Goal: Information Seeking & Learning: Learn about a topic

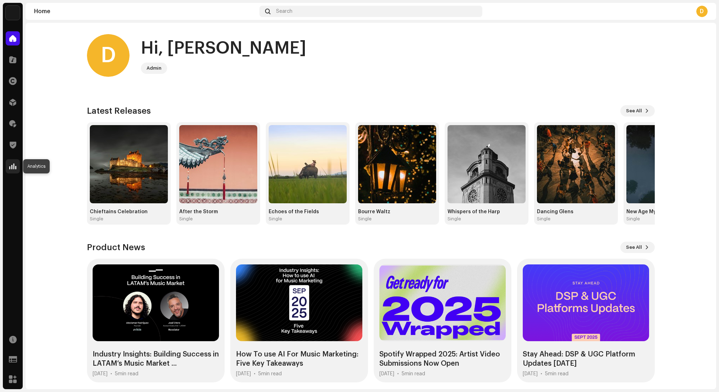
click at [16, 161] on div at bounding box center [13, 166] width 14 height 14
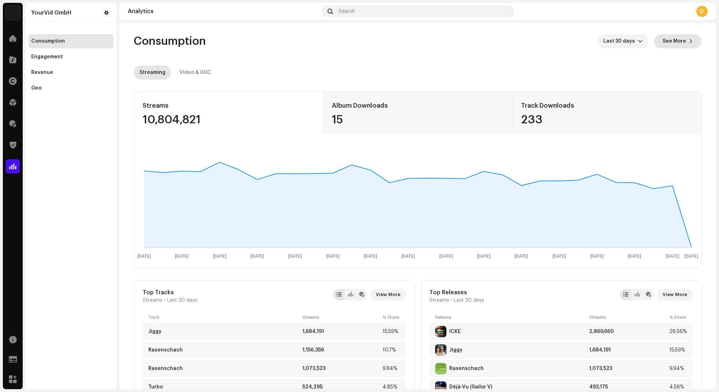
click at [672, 44] on span "See More" at bounding box center [674, 41] width 23 height 14
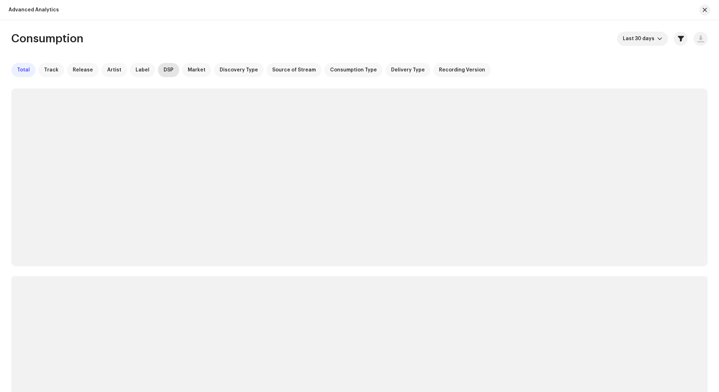
click at [164, 71] on span "DSP" at bounding box center [169, 70] width 10 height 6
click at [680, 38] on span "button" at bounding box center [681, 39] width 6 height 6
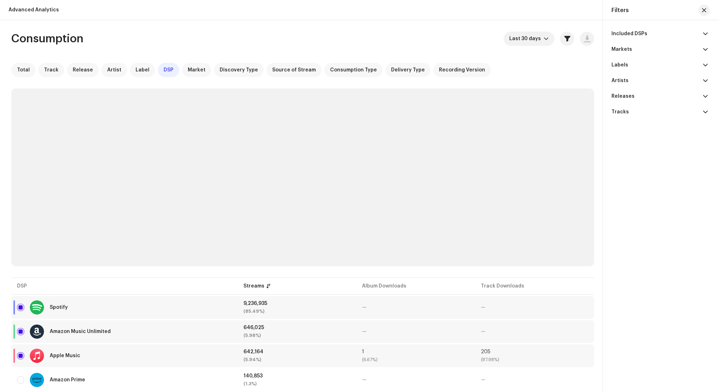
click at [631, 34] on div "Included DSPs" at bounding box center [630, 34] width 36 height 6
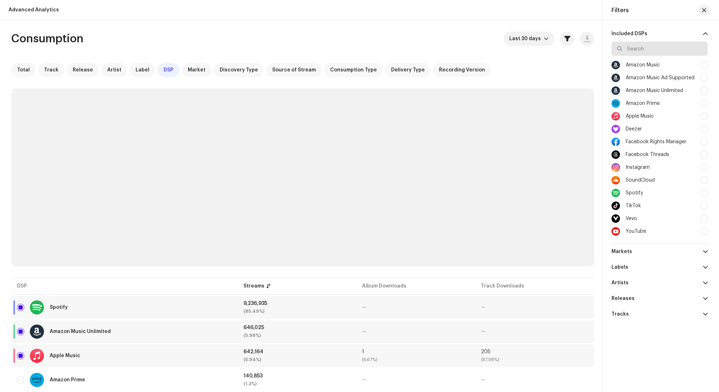
click at [636, 45] on input "text" at bounding box center [660, 49] width 96 height 14
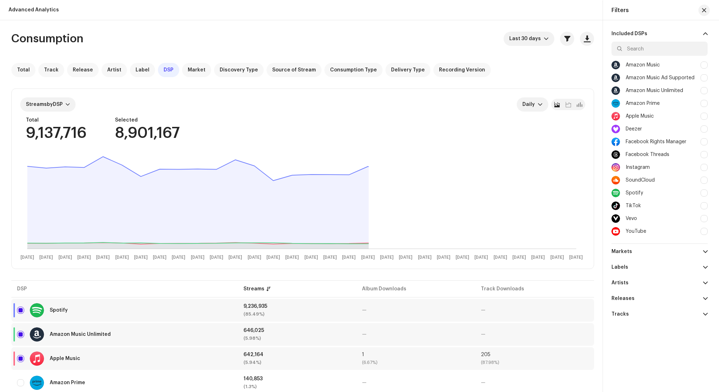
click at [640, 205] on div "TikTok" at bounding box center [633, 206] width 15 height 6
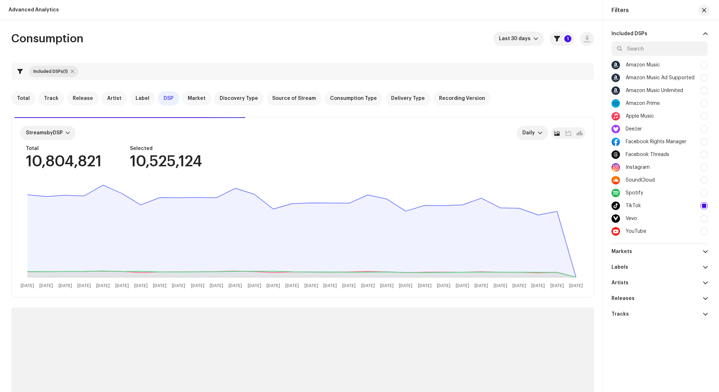
click at [704, 31] on span at bounding box center [705, 34] width 5 height 6
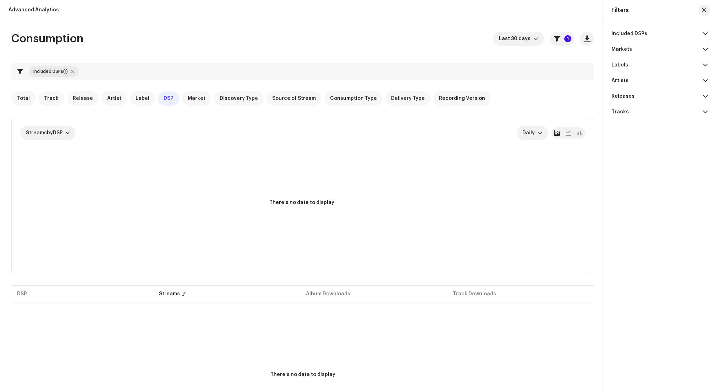
click at [646, 27] on p-accordion-header "Included DSPs" at bounding box center [660, 34] width 96 height 16
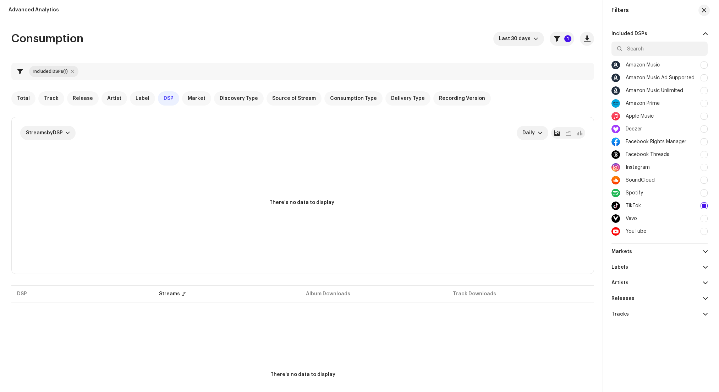
click at [646, 26] on p-accordion-header "Included DSPs" at bounding box center [660, 34] width 96 height 16
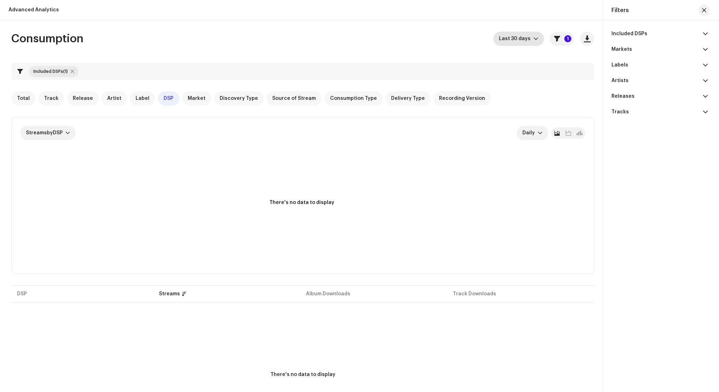
click at [534, 37] on icon "dropdown trigger" at bounding box center [536, 38] width 5 height 5
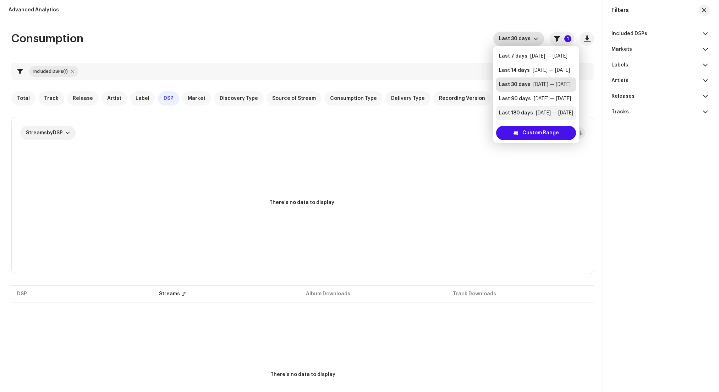
click at [522, 113] on div "Last 180 days" at bounding box center [516, 112] width 34 height 7
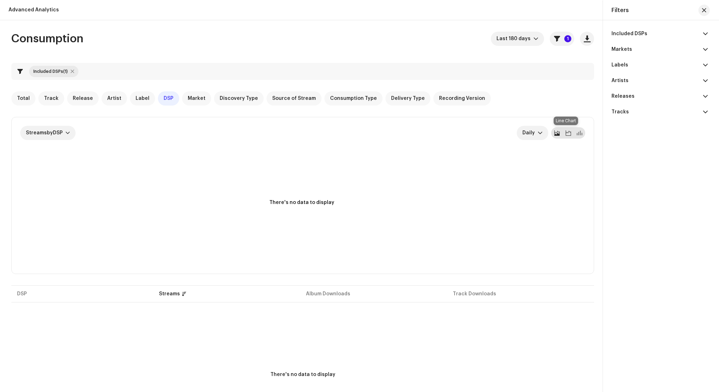
click at [570, 131] on div at bounding box center [568, 132] width 11 height 11
click at [574, 133] on div at bounding box center [579, 132] width 11 height 11
click at [554, 134] on span at bounding box center [556, 133] width 5 height 6
click at [23, 99] on span "Total" at bounding box center [23, 98] width 13 height 6
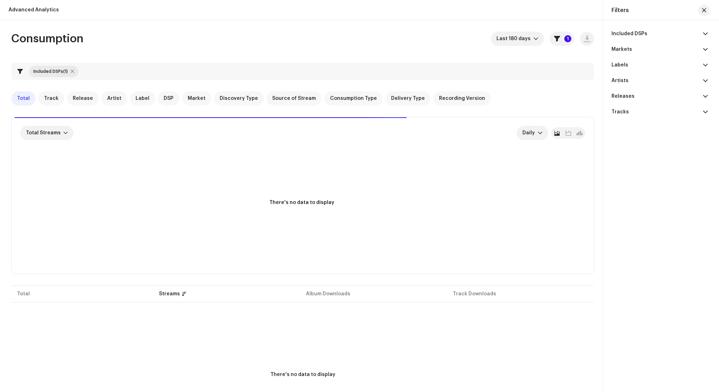
click at [649, 64] on p-accordion-header "Labels" at bounding box center [660, 65] width 96 height 16
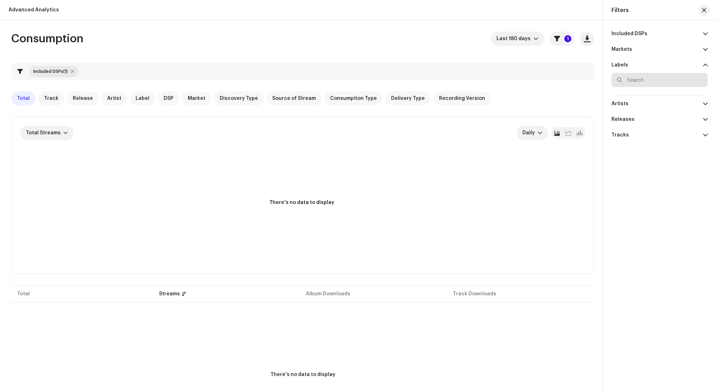
click at [658, 81] on input "text" at bounding box center [660, 80] width 96 height 14
click at [622, 64] on div "Labels" at bounding box center [620, 65] width 17 height 6
click at [631, 94] on div "Releases" at bounding box center [623, 96] width 23 height 6
click at [636, 107] on input "text" at bounding box center [660, 111] width 96 height 14
click at [639, 114] on input "text" at bounding box center [660, 111] width 96 height 14
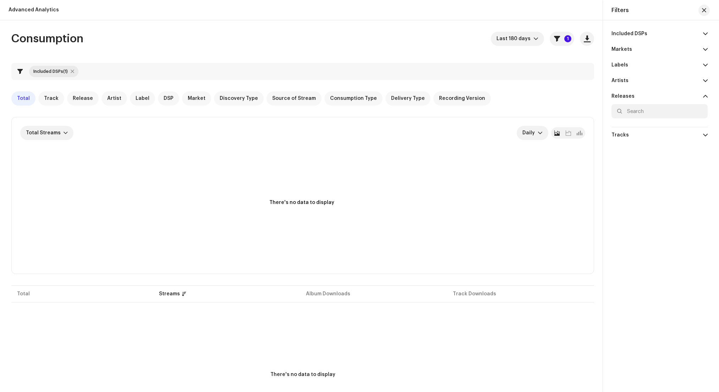
click at [73, 72] on div at bounding box center [73, 72] width 4 height 6
checkbox input "false"
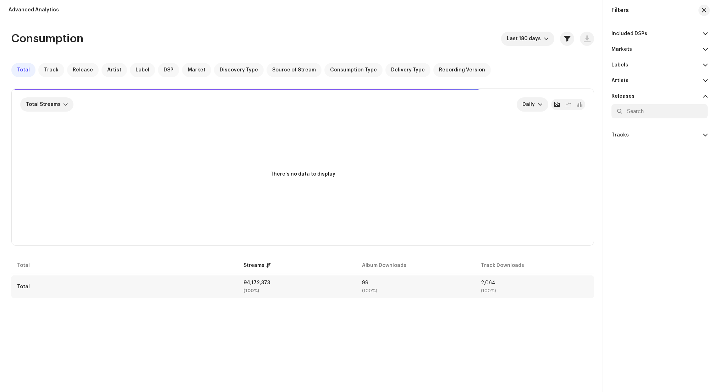
click at [181, 279] on div "Total" at bounding box center [124, 286] width 215 height 14
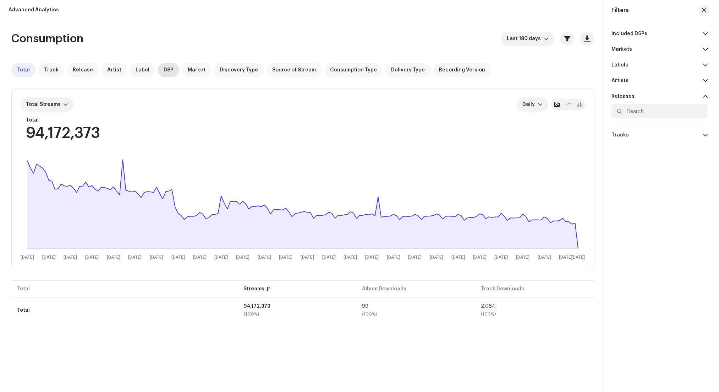
click at [158, 72] on div "DSP" at bounding box center [168, 70] width 21 height 14
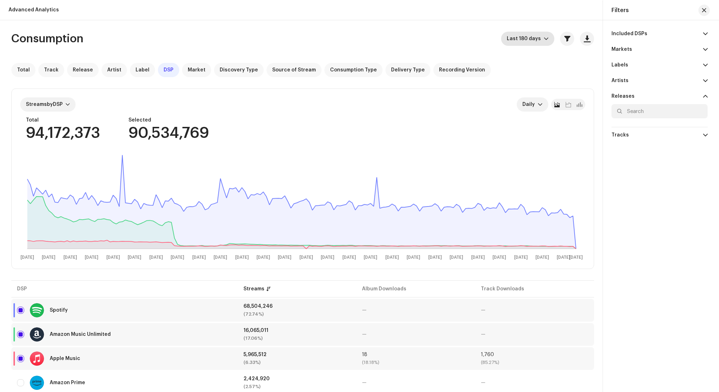
click at [529, 38] on span "Last 180 days" at bounding box center [525, 39] width 37 height 14
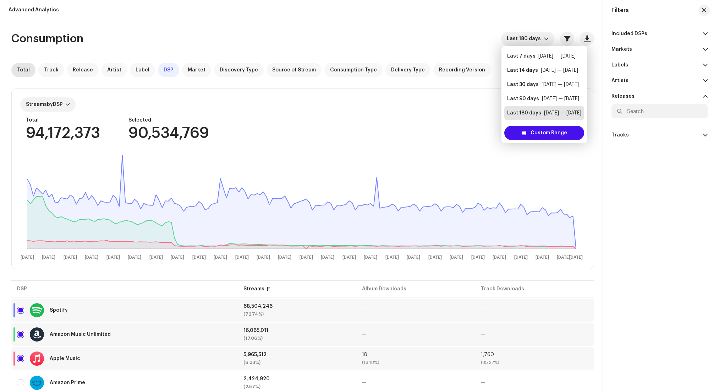
click at [23, 70] on span "Total" at bounding box center [23, 70] width 13 height 6
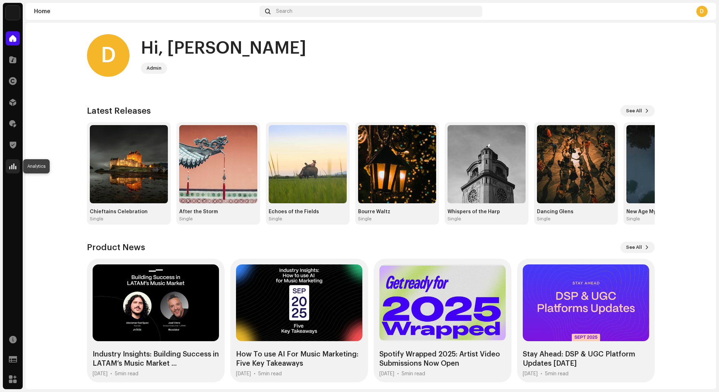
click at [12, 169] on span at bounding box center [12, 166] width 7 height 6
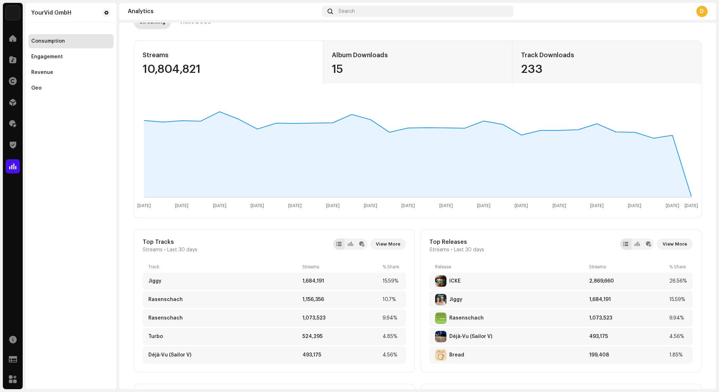
scroll to position [92, 0]
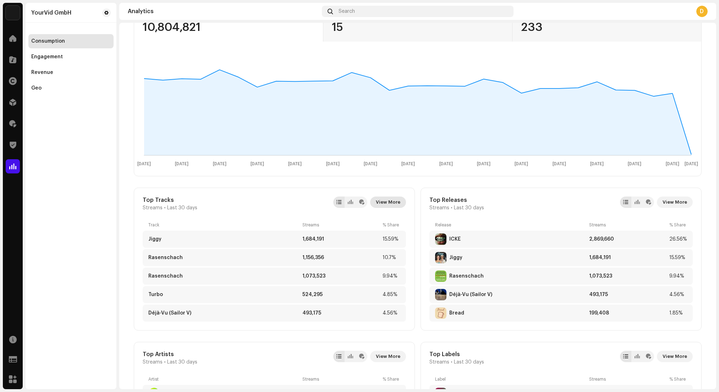
click at [392, 202] on span "View More" at bounding box center [388, 202] width 24 height 14
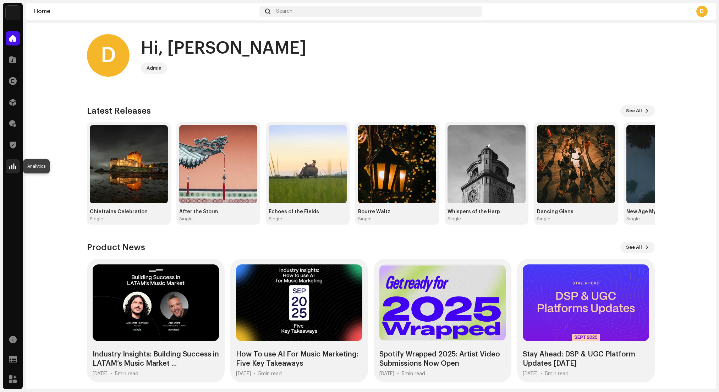
click at [13, 166] on span at bounding box center [12, 166] width 7 height 6
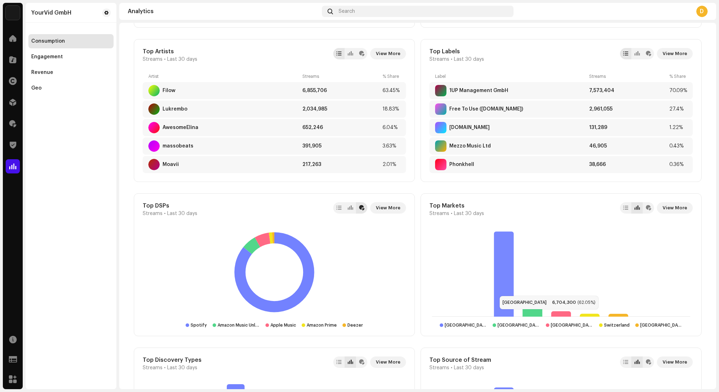
scroll to position [399, 0]
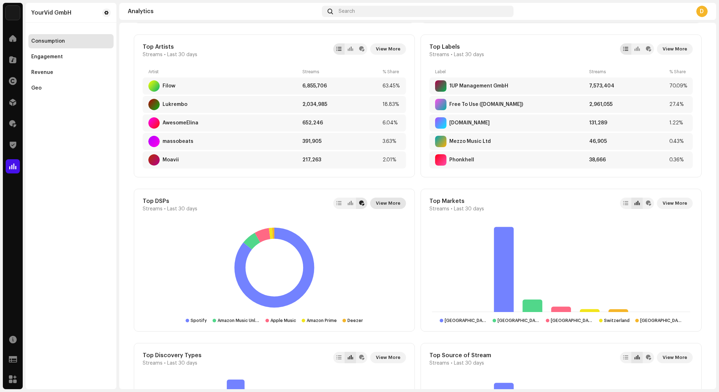
click at [389, 202] on span "View More" at bounding box center [388, 203] width 24 height 14
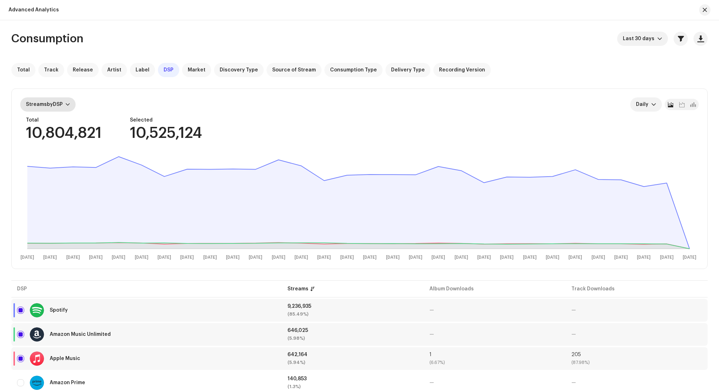
click at [39, 108] on div "Streams by DSP" at bounding box center [47, 104] width 55 height 14
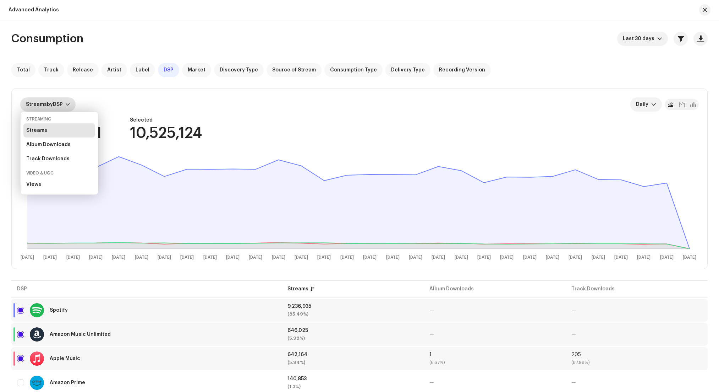
drag, startPoint x: 392, startPoint y: 108, endPoint x: 372, endPoint y: 100, distance: 21.0
click at [392, 108] on div "Streams by DSP Daily" at bounding box center [359, 104] width 679 height 14
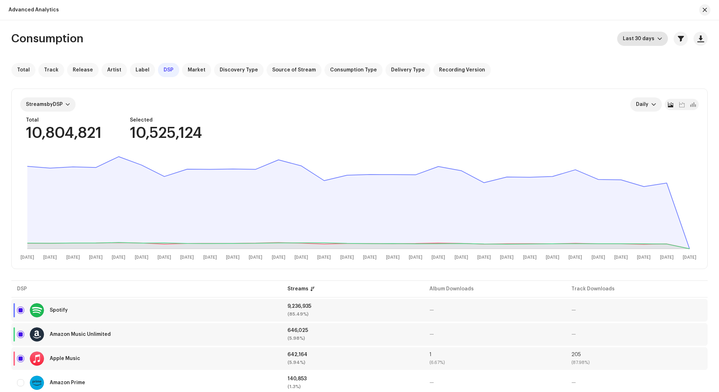
click at [657, 37] on icon "dropdown trigger" at bounding box center [659, 38] width 5 height 5
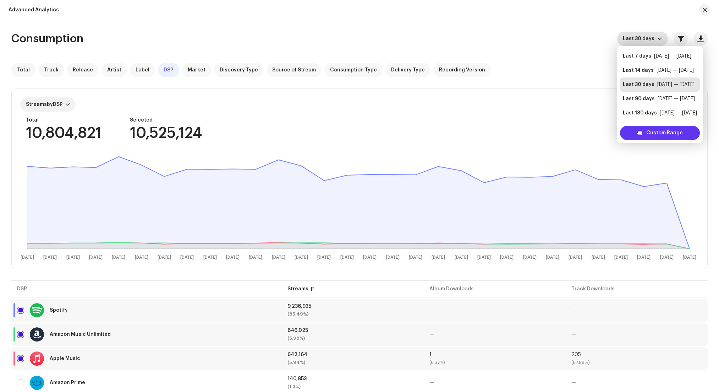
scroll to position [11, 0]
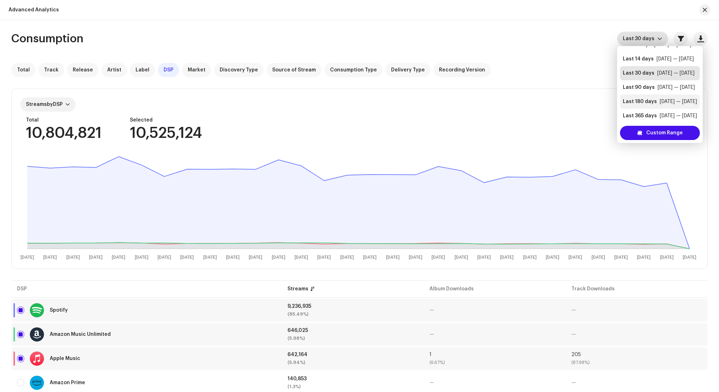
click at [652, 98] on li "Last 180 days [DATE] — [DATE]" at bounding box center [660, 101] width 80 height 14
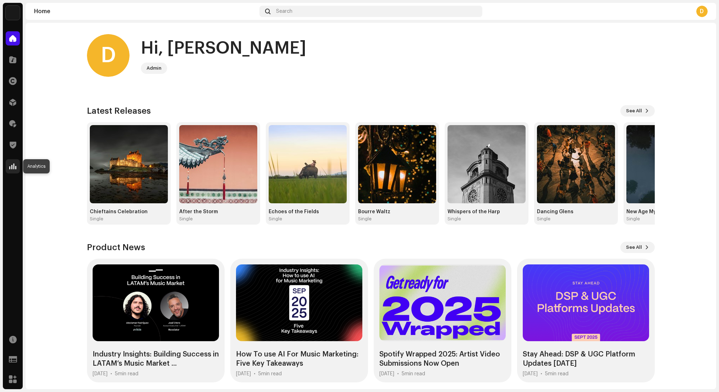
click at [11, 166] on span at bounding box center [12, 166] width 7 height 6
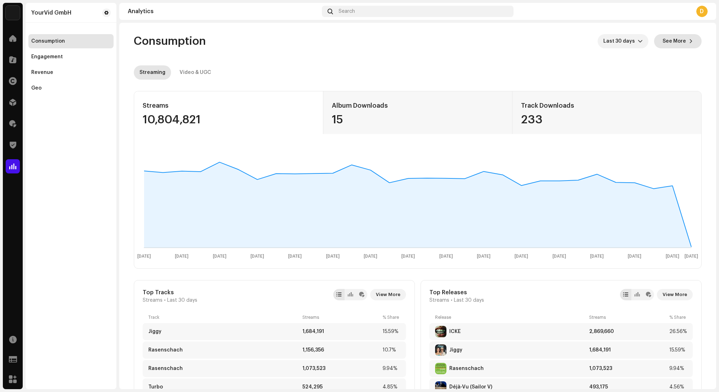
click at [676, 44] on span "See More" at bounding box center [674, 41] width 23 height 14
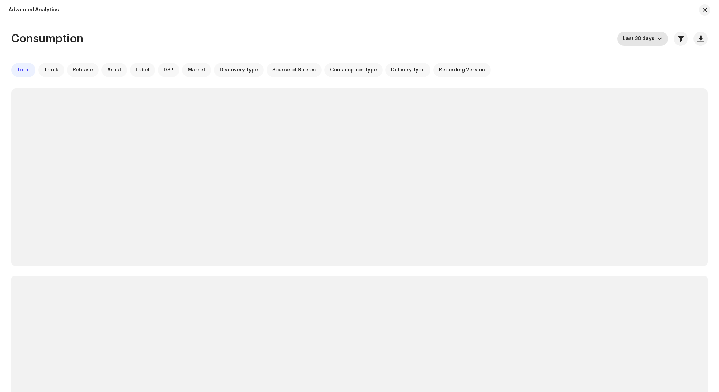
click at [644, 36] on span "Last 30 days" at bounding box center [640, 39] width 34 height 14
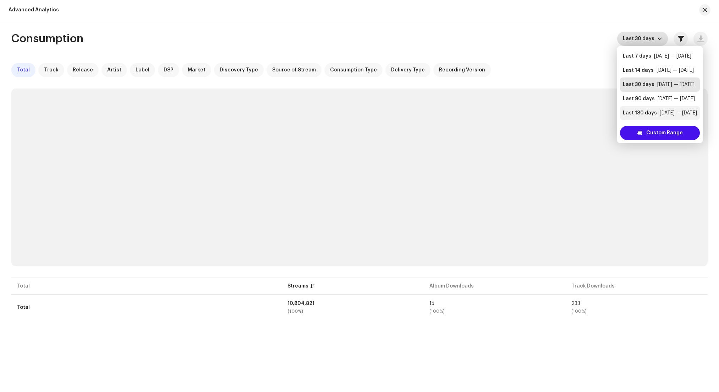
click at [651, 110] on div "Last 180 days" at bounding box center [640, 112] width 34 height 7
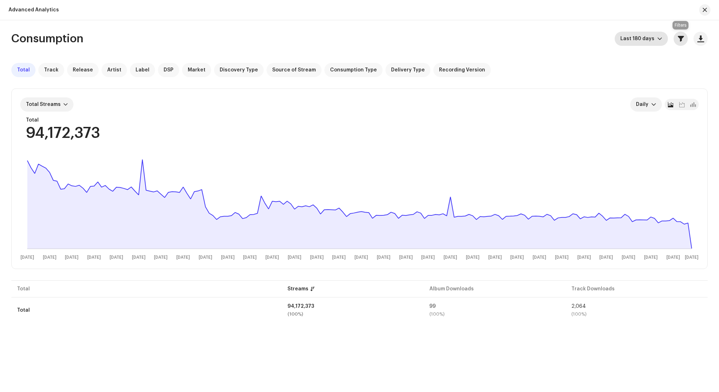
click at [682, 39] on span "button" at bounding box center [681, 39] width 6 height 6
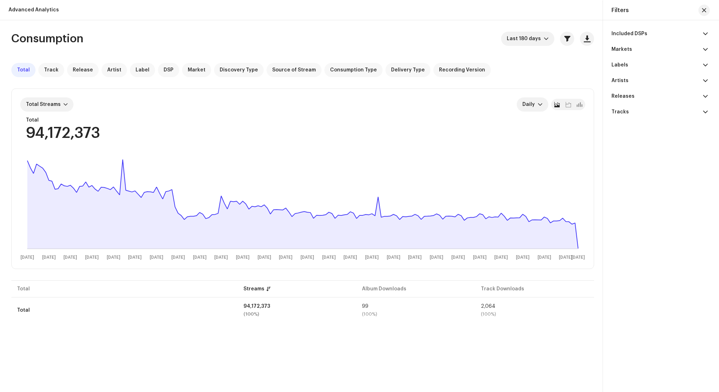
click at [636, 33] on div "Included DSPs" at bounding box center [630, 34] width 36 height 6
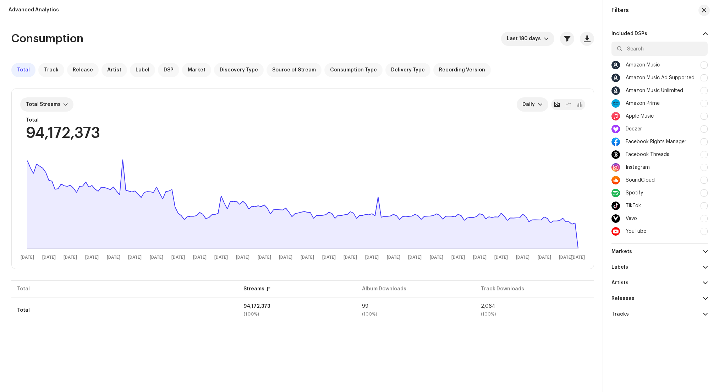
click at [649, 204] on div "TikTok" at bounding box center [660, 205] width 96 height 13
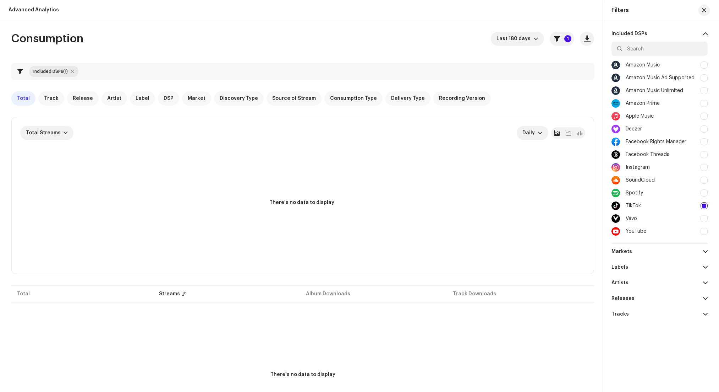
click at [678, 207] on div "TikTok" at bounding box center [660, 205] width 96 height 13
checkbox input "false"
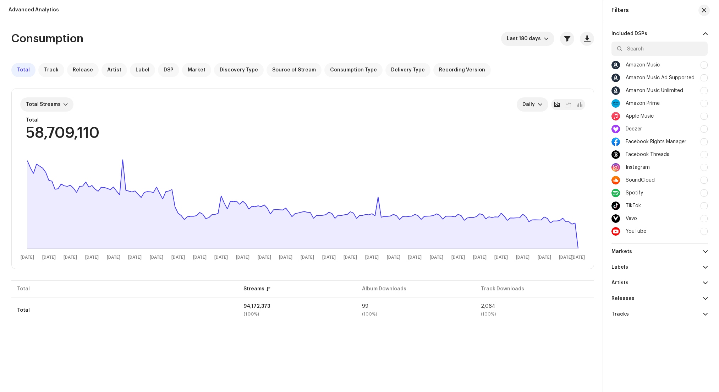
click at [670, 195] on div "Spotify" at bounding box center [660, 192] width 96 height 13
checkbox input "true"
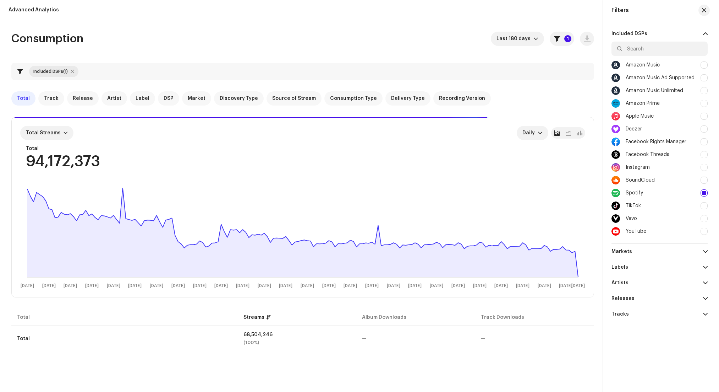
click at [647, 209] on div "TikTok" at bounding box center [660, 205] width 96 height 13
checkbox input "true"
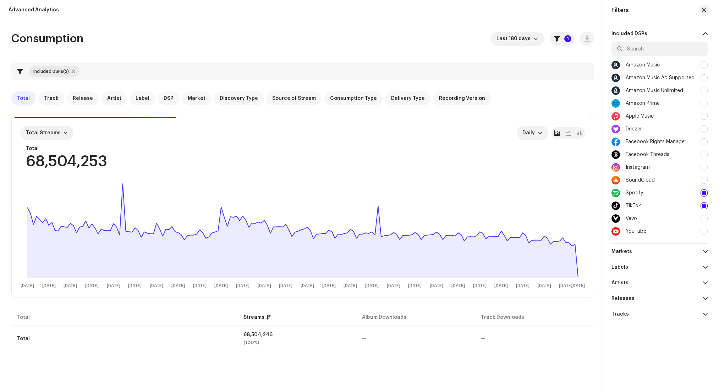
click at [646, 194] on div "Spotify" at bounding box center [660, 192] width 96 height 13
checkbox input "false"
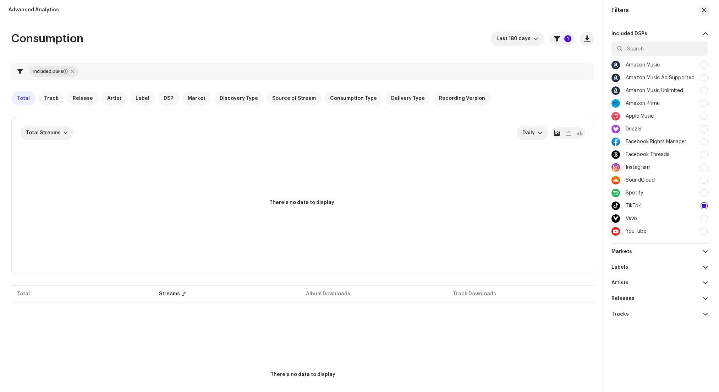
click at [641, 268] on p-accordion-header "Labels" at bounding box center [660, 267] width 96 height 16
click at [638, 282] on input "text" at bounding box center [660, 282] width 96 height 14
type input "1"
click at [645, 300] on div "1UP Management GmbH" at bounding box center [651, 298] width 57 height 6
checkbox input "true"
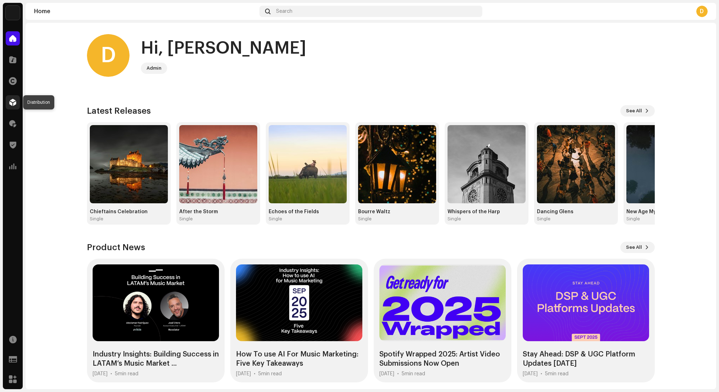
click at [17, 99] on div at bounding box center [13, 102] width 14 height 14
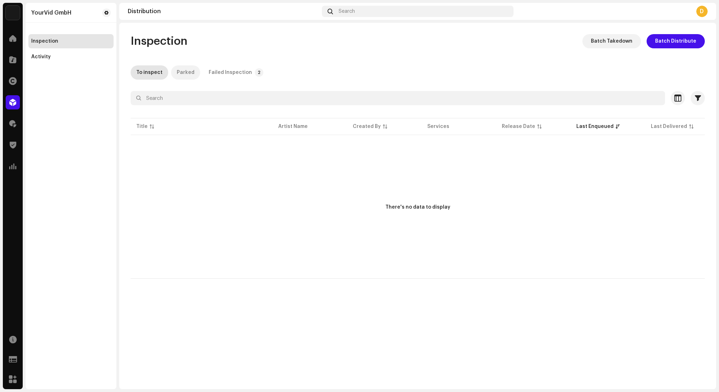
click at [184, 72] on div "Parked" at bounding box center [186, 72] width 18 height 14
click at [239, 72] on div "Failed Inspection" at bounding box center [230, 72] width 43 height 14
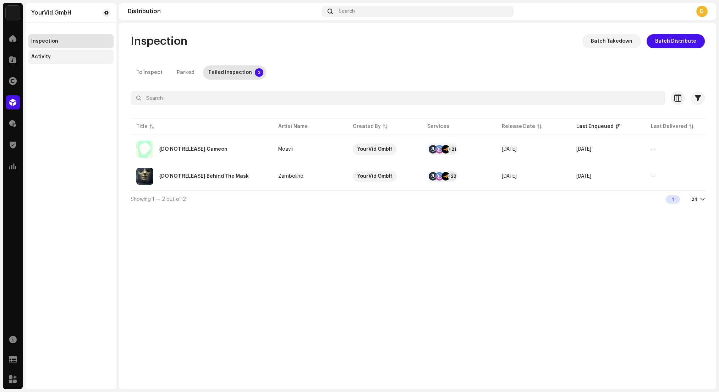
click at [43, 53] on div "Activity" at bounding box center [70, 57] width 85 height 14
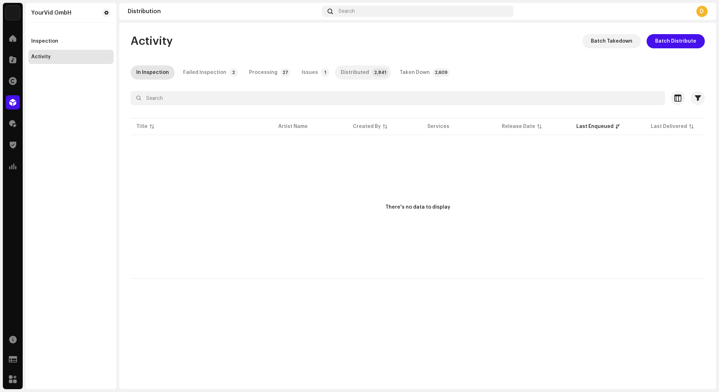
click at [356, 76] on div "Distributed" at bounding box center [355, 72] width 28 height 14
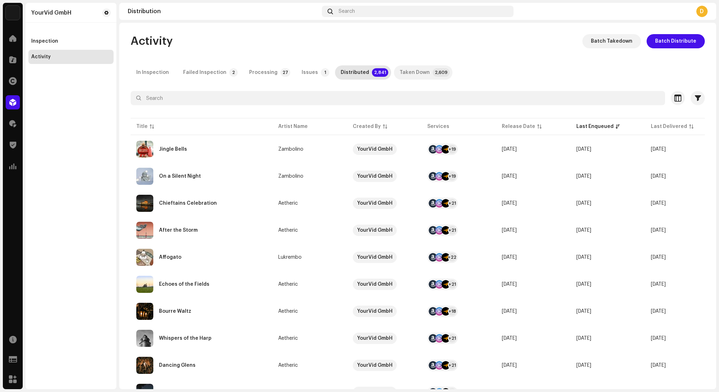
click at [411, 70] on div "Taken Down" at bounding box center [415, 72] width 30 height 14
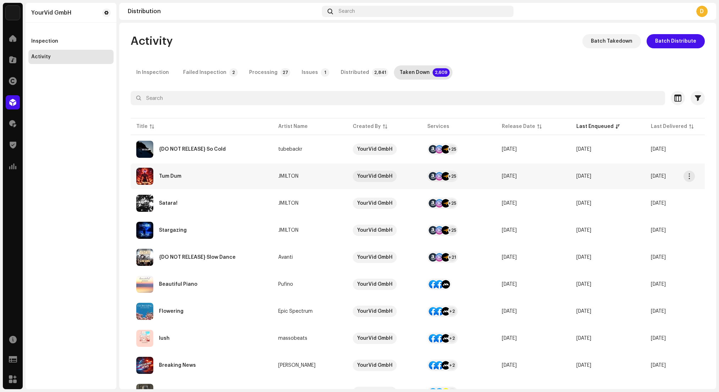
click at [444, 176] on div at bounding box center [446, 176] width 9 height 9
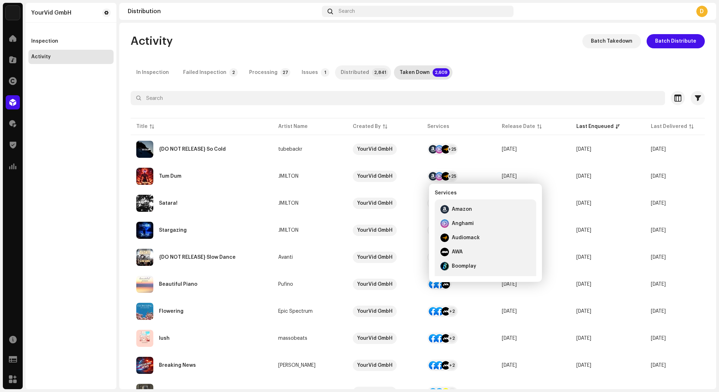
click at [353, 70] on div "Distributed" at bounding box center [355, 72] width 28 height 14
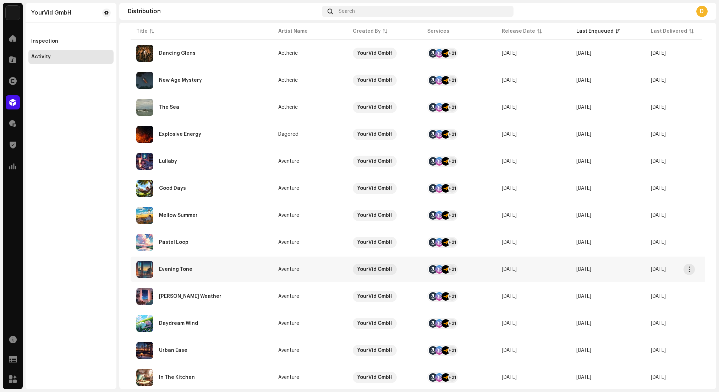
scroll to position [356, 0]
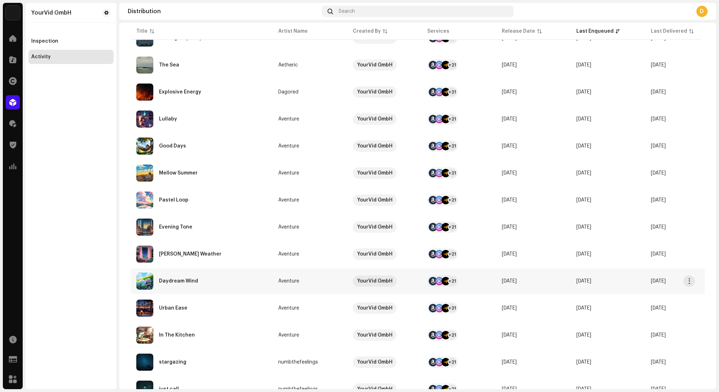
click at [446, 279] on div at bounding box center [446, 281] width 9 height 9
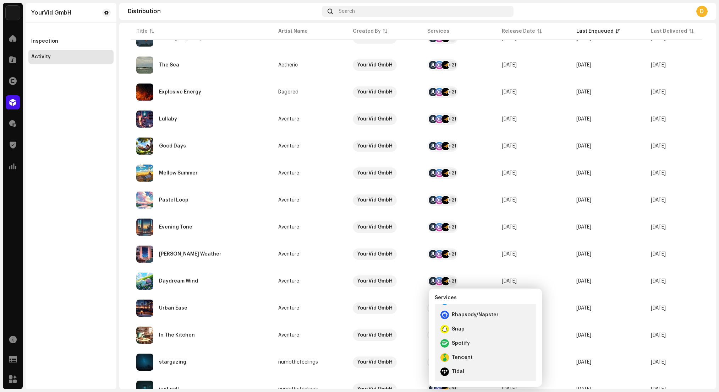
scroll to position [270, 0]
click at [622, 197] on td "[DATE]" at bounding box center [608, 200] width 75 height 26
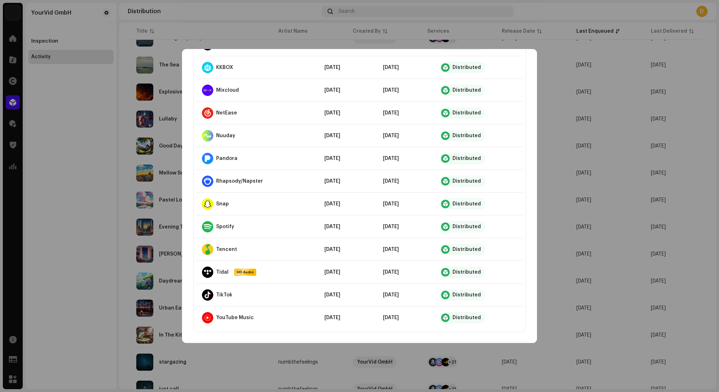
scroll to position [0, 0]
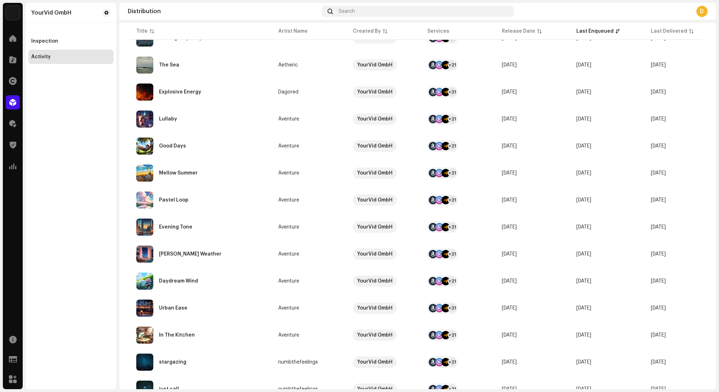
click at [570, 174] on div "Pastel Loop Aventure Service Last Enqueued Last Delivered Status Amazon HD Audi…" at bounding box center [359, 196] width 719 height 392
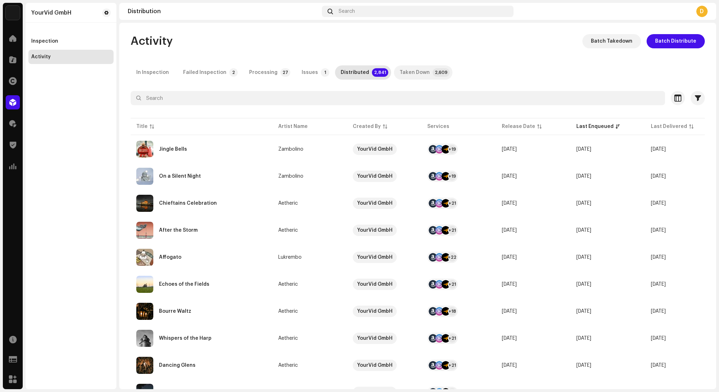
click at [413, 72] on div "Taken Down" at bounding box center [415, 72] width 30 height 14
click at [695, 98] on span "button" at bounding box center [698, 98] width 6 height 6
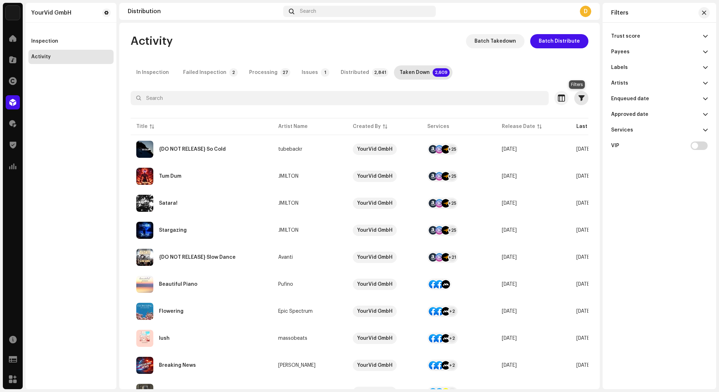
click at [579, 100] on span "button" at bounding box center [582, 98] width 6 height 6
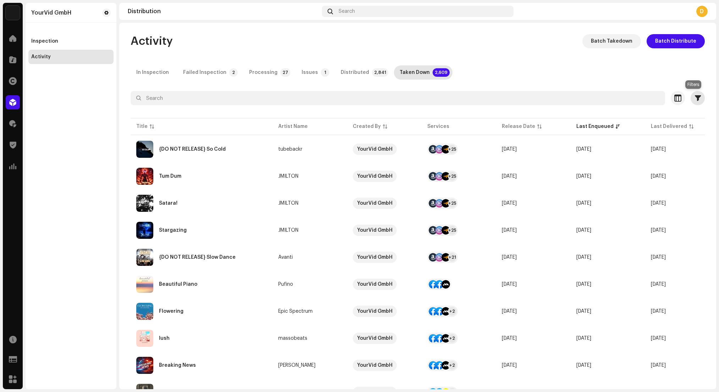
click at [695, 98] on span "button" at bounding box center [698, 98] width 6 height 6
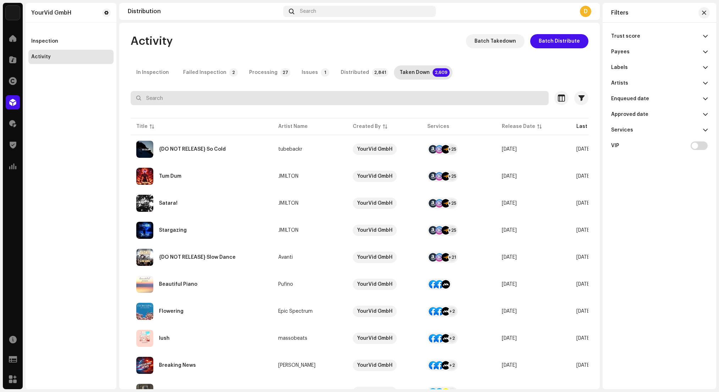
click at [358, 93] on input "text" at bounding box center [340, 98] width 418 height 14
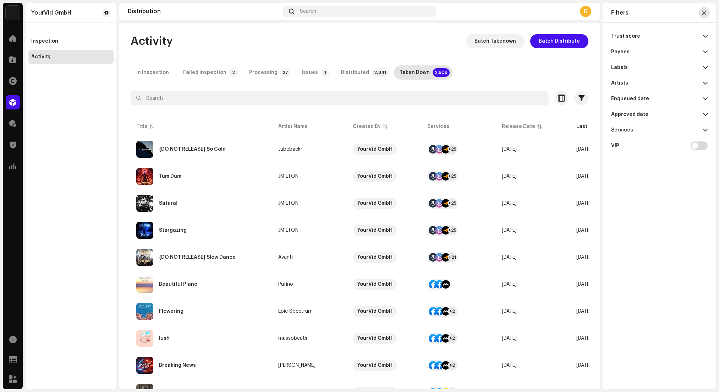
click at [705, 14] on span "button" at bounding box center [704, 13] width 4 height 6
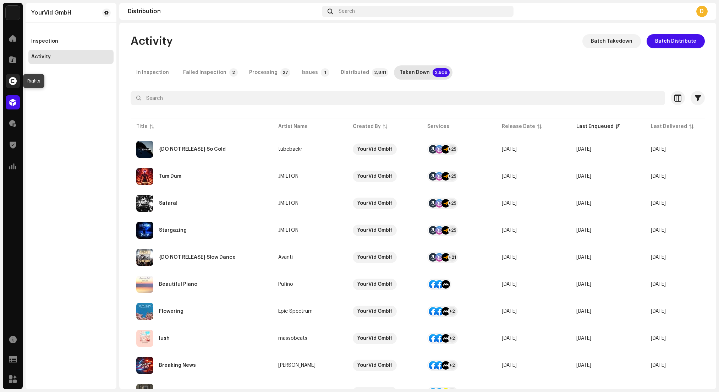
click at [11, 80] on span at bounding box center [13, 81] width 8 height 6
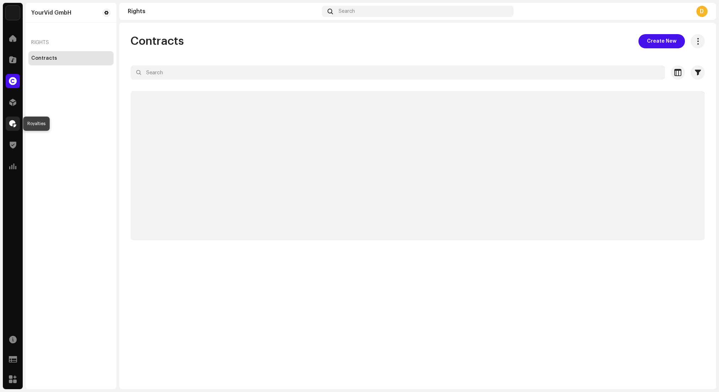
click at [16, 124] on span at bounding box center [12, 124] width 7 height 6
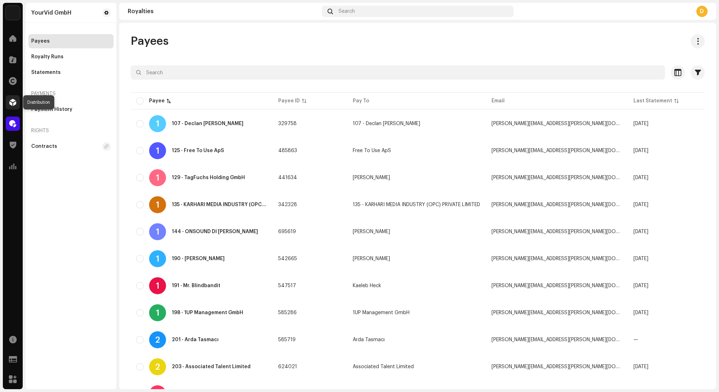
click at [12, 102] on span at bounding box center [12, 102] width 7 height 6
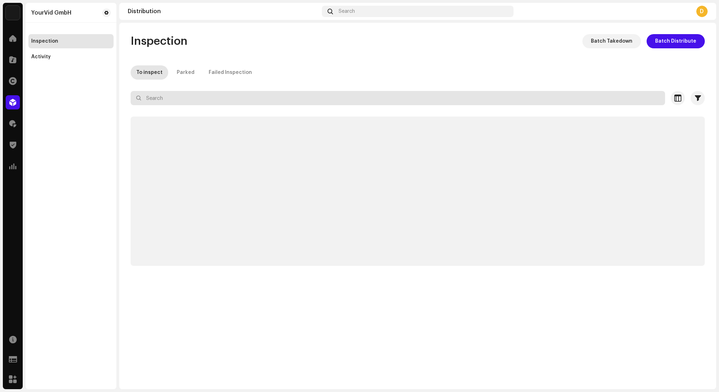
click at [337, 99] on input "text" at bounding box center [398, 98] width 535 height 14
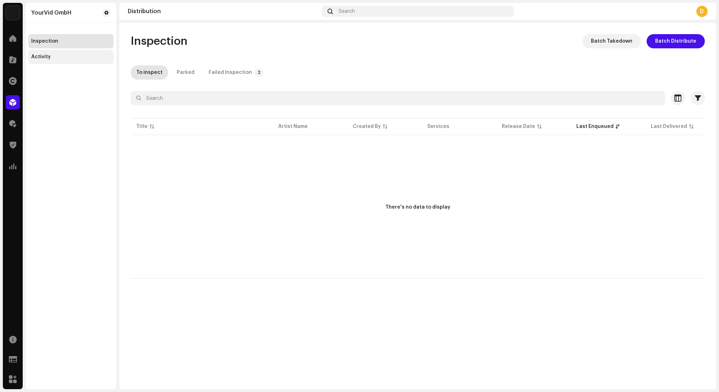
click at [43, 55] on div "Activity" at bounding box center [41, 57] width 20 height 6
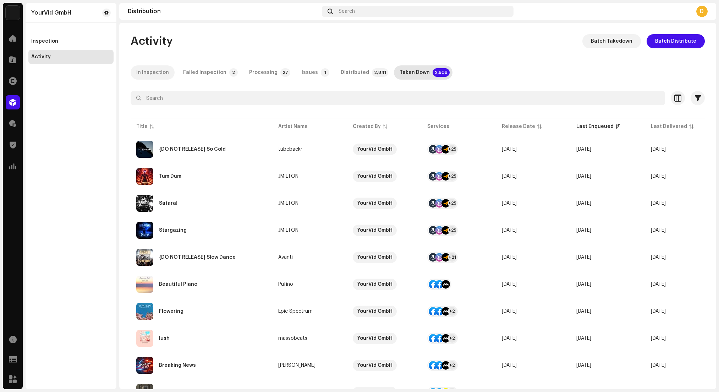
click at [168, 72] on p-tab "In Inspection" at bounding box center [153, 72] width 44 height 14
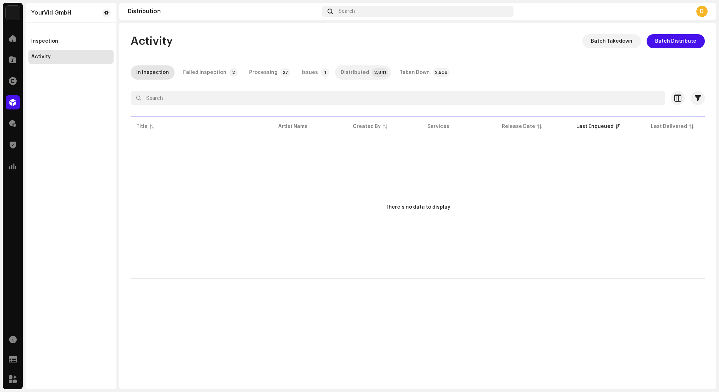
click at [348, 73] on div "Distributed" at bounding box center [355, 72] width 28 height 14
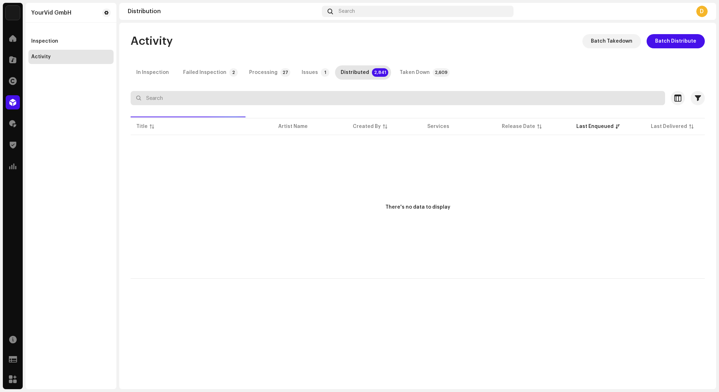
click at [341, 94] on input "text" at bounding box center [398, 98] width 535 height 14
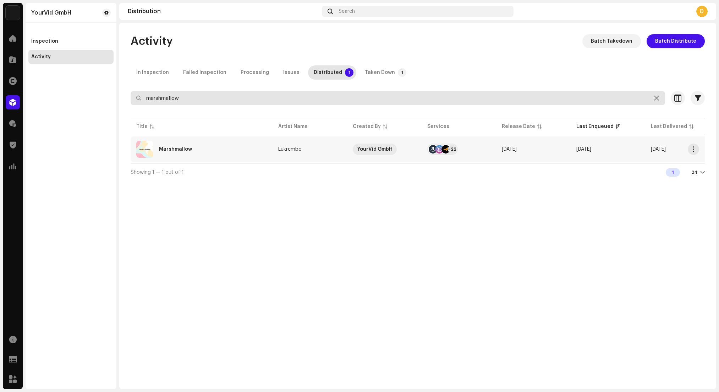
type input "marshmallow"
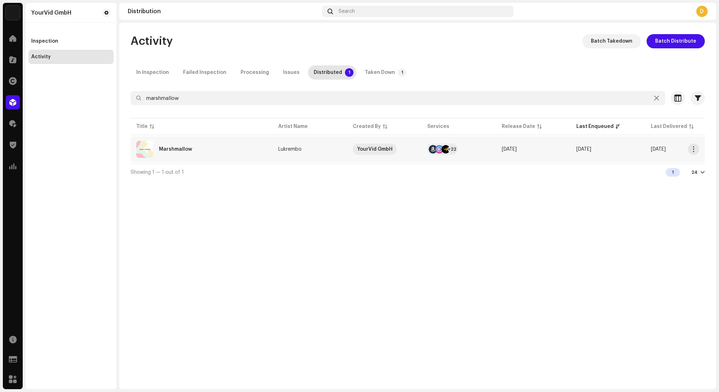
click at [439, 144] on div "+22" at bounding box center [443, 149] width 28 height 14
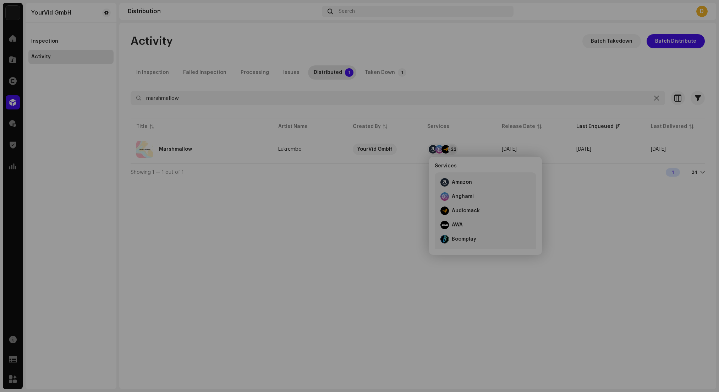
click at [640, 208] on div "Marshmallow Lukrembo Service Last Enqueued Last Delivered Status Amazon HD Audi…" at bounding box center [359, 196] width 719 height 392
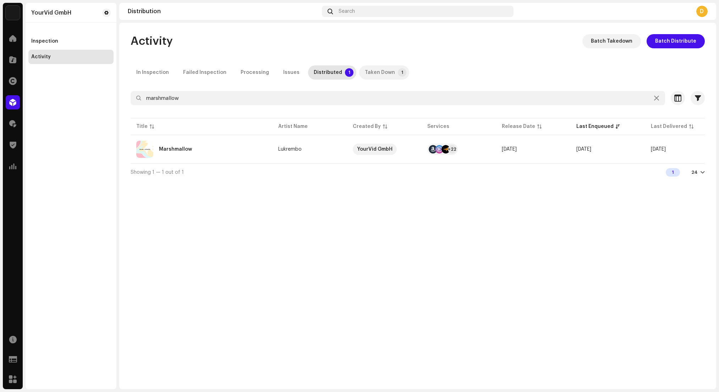
click at [383, 73] on p-tab "Taken Down 1" at bounding box center [384, 72] width 50 height 14
click at [22, 59] on div "Catalog" at bounding box center [13, 60] width 20 height 20
click at [15, 64] on div at bounding box center [13, 60] width 14 height 14
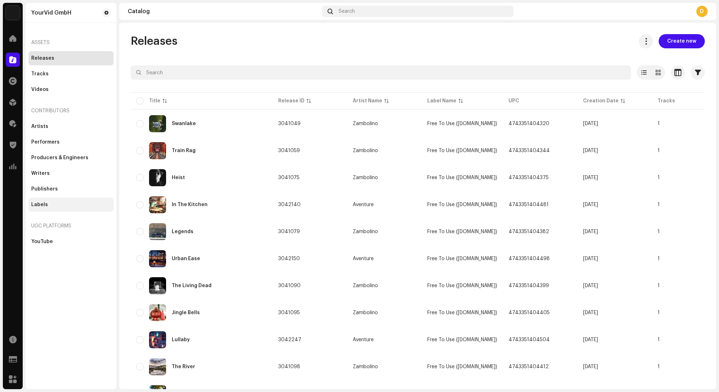
click at [38, 201] on div "Labels" at bounding box center [70, 204] width 85 height 14
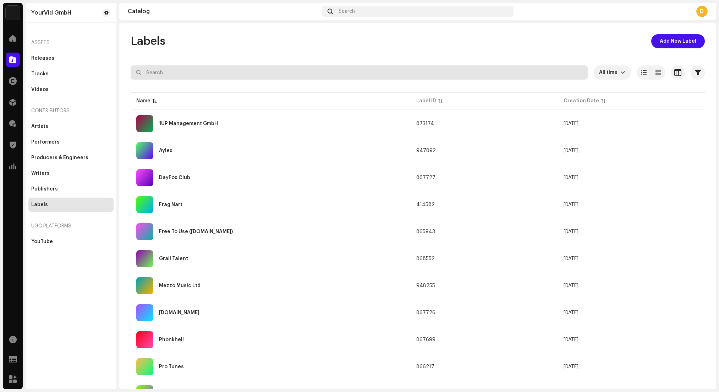
click at [234, 72] on input "text" at bounding box center [359, 72] width 457 height 14
click at [208, 123] on div "1UP Management GmbH" at bounding box center [188, 123] width 59 height 5
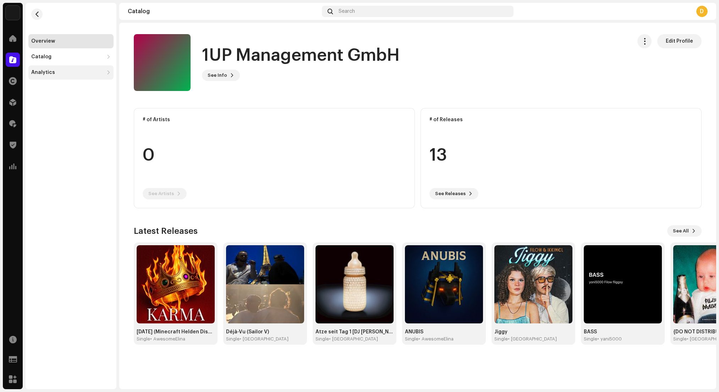
click at [54, 75] on div "Analytics" at bounding box center [67, 73] width 72 height 6
click at [57, 90] on div "Consumption" at bounding box center [51, 88] width 34 height 6
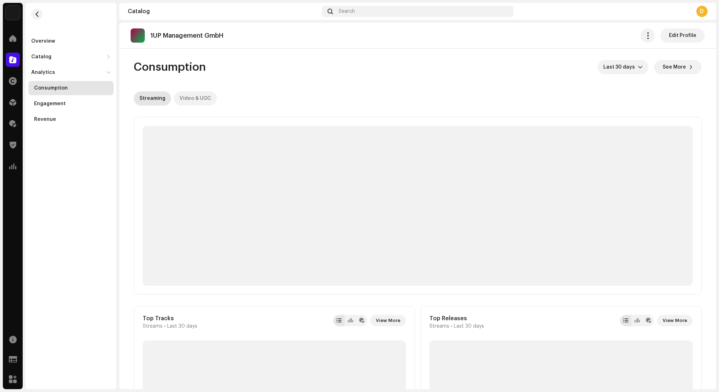
click at [204, 98] on div "Video & UGC" at bounding box center [196, 98] width 32 height 14
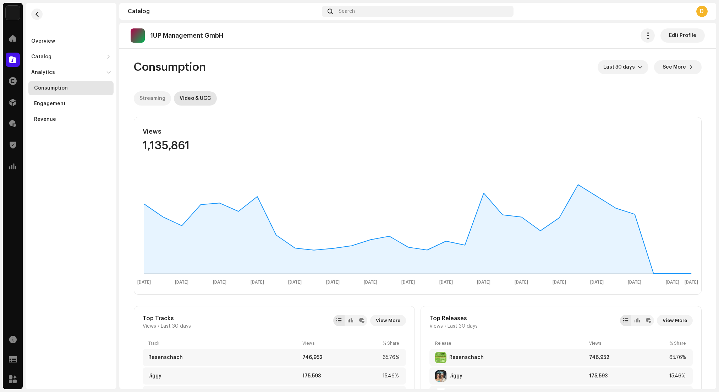
click at [158, 104] on div "Streaming" at bounding box center [153, 98] width 26 height 14
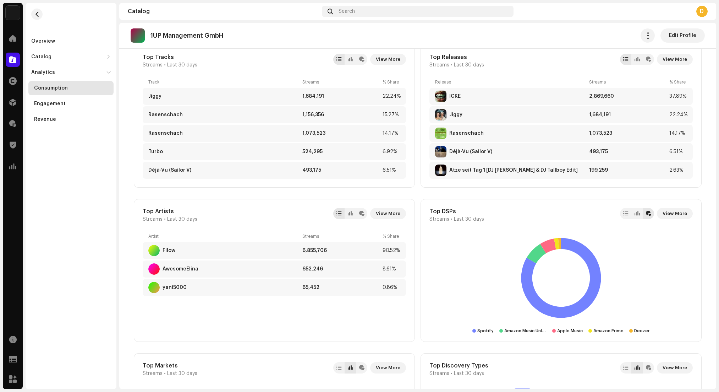
scroll to position [118, 0]
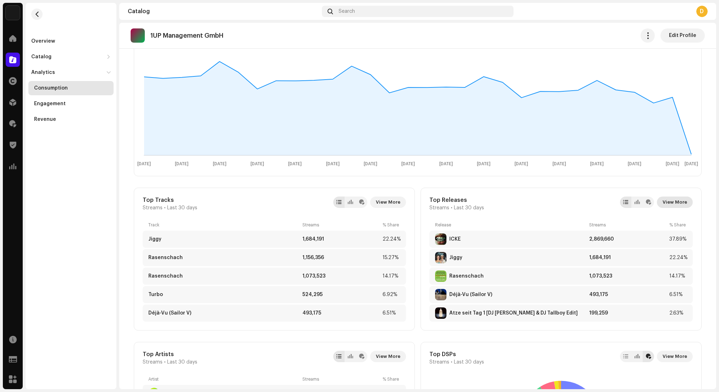
click at [669, 200] on span "View More" at bounding box center [675, 202] width 24 height 14
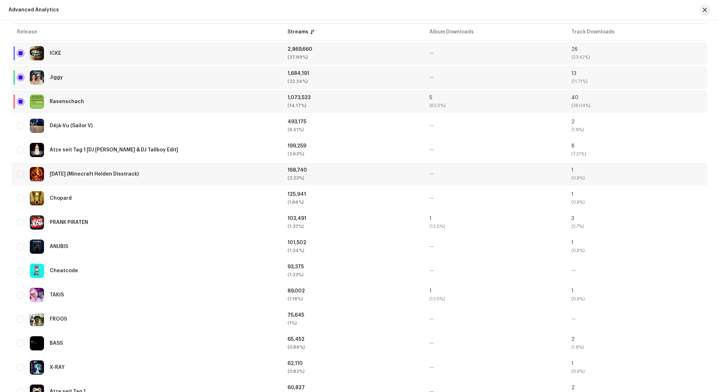
scroll to position [172, 0]
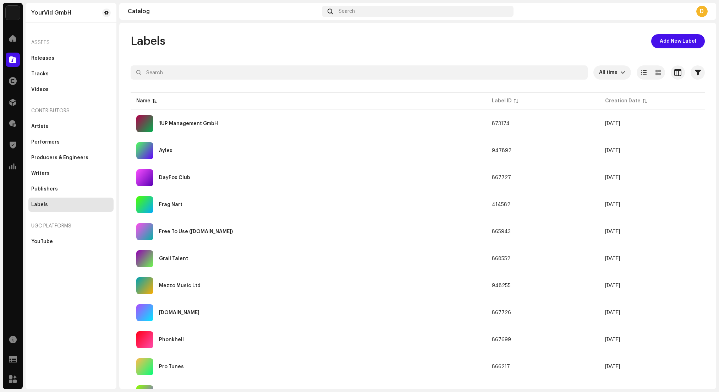
click at [51, 202] on div "Labels" at bounding box center [71, 205] width 80 height 6
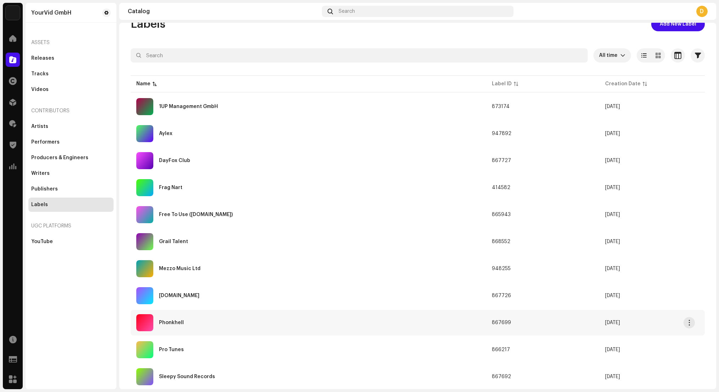
click at [212, 320] on div "Phonkhell" at bounding box center [308, 322] width 344 height 17
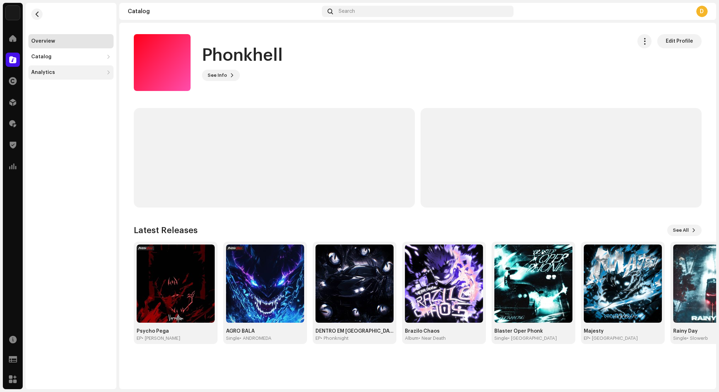
click at [51, 72] on div "Analytics" at bounding box center [43, 73] width 24 height 6
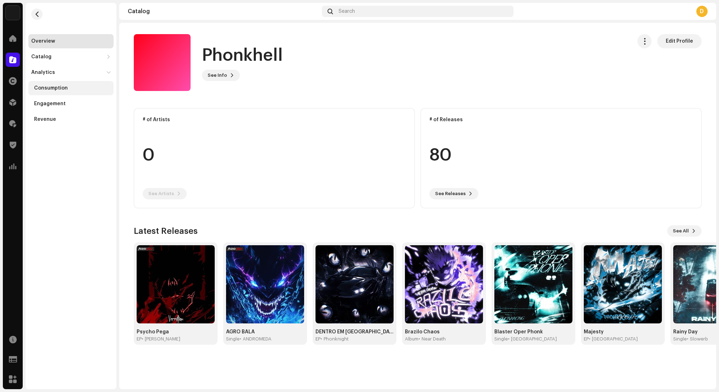
click at [48, 88] on div "Consumption" at bounding box center [51, 88] width 34 height 6
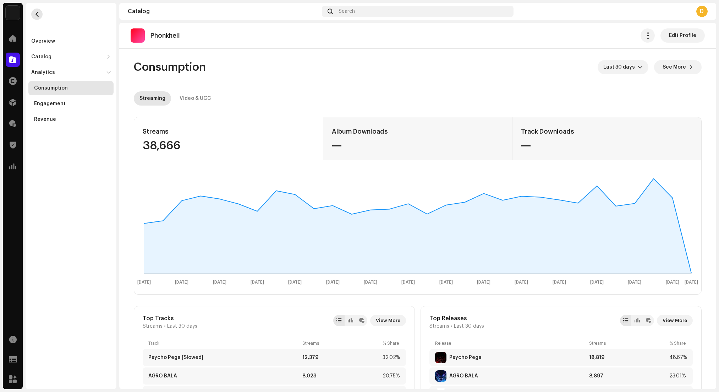
click at [42, 12] on button "button" at bounding box center [36, 14] width 11 height 11
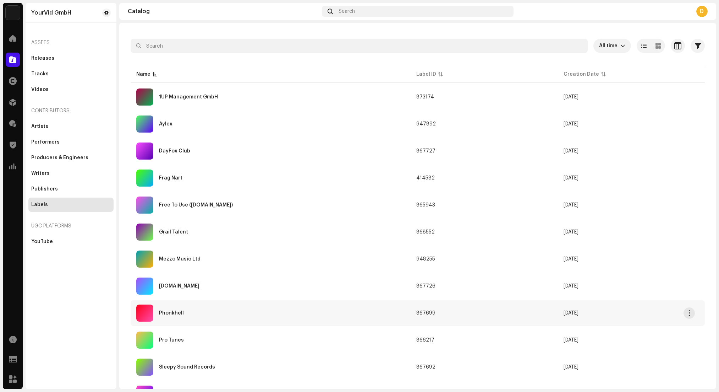
scroll to position [63, 0]
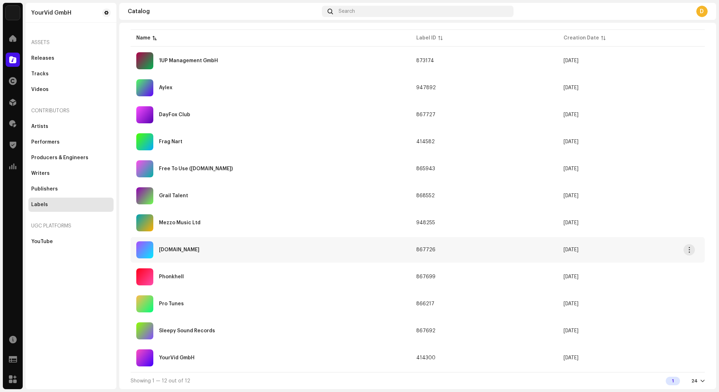
click at [212, 253] on div "[DOMAIN_NAME]" at bounding box center [270, 249] width 269 height 17
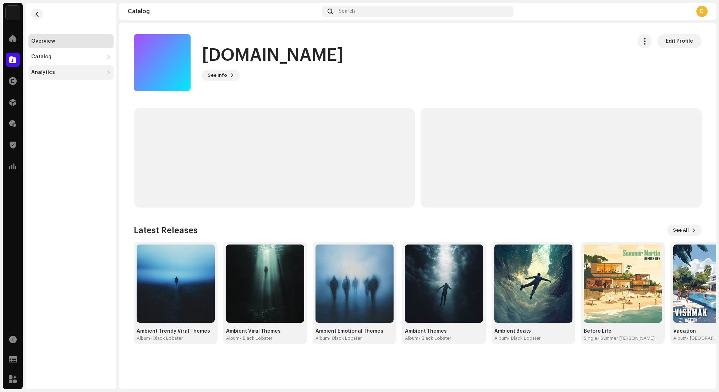
click at [63, 72] on div "Analytics" at bounding box center [67, 73] width 72 height 6
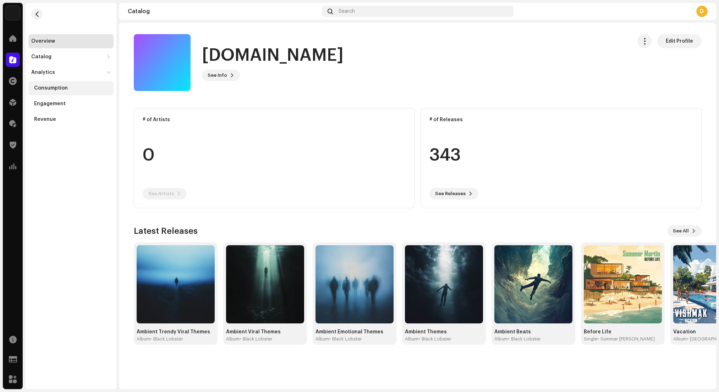
click at [58, 87] on div "Consumption" at bounding box center [51, 88] width 34 height 6
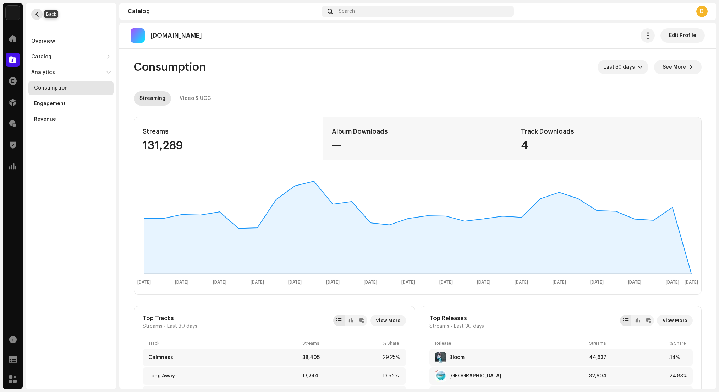
click at [35, 15] on span "button" at bounding box center [36, 14] width 5 height 6
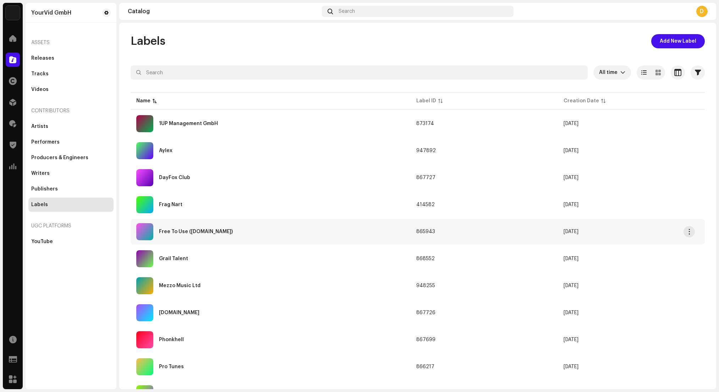
click at [216, 234] on div "Free To Use ([DOMAIN_NAME])" at bounding box center [196, 231] width 74 height 5
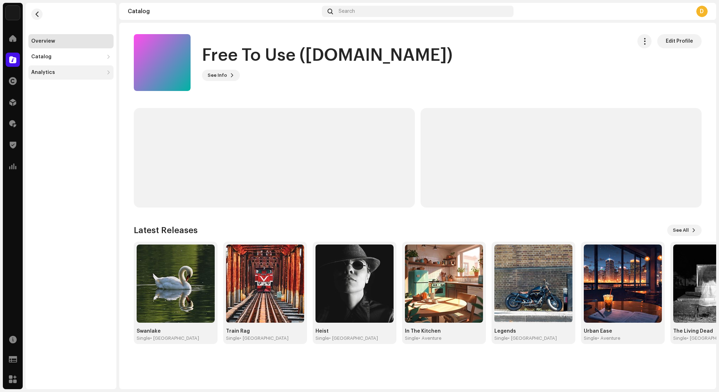
click at [53, 72] on div "Analytics" at bounding box center [43, 73] width 24 height 6
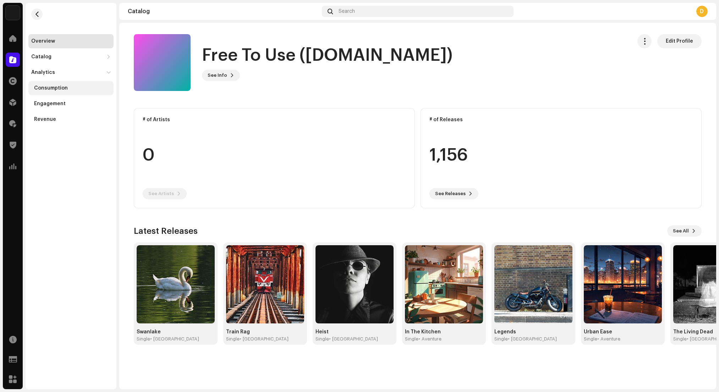
click at [48, 87] on div "Consumption" at bounding box center [51, 88] width 34 height 6
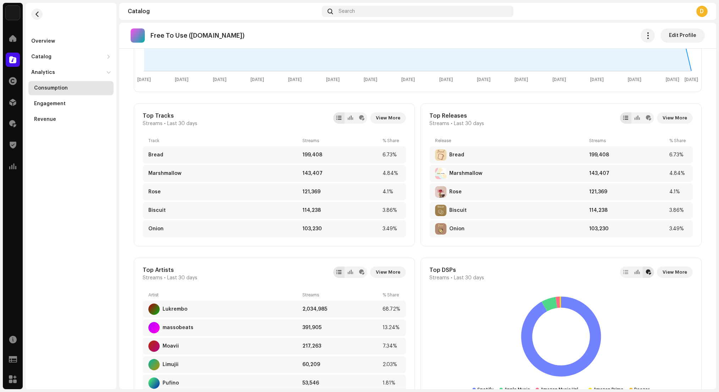
scroll to position [193, 0]
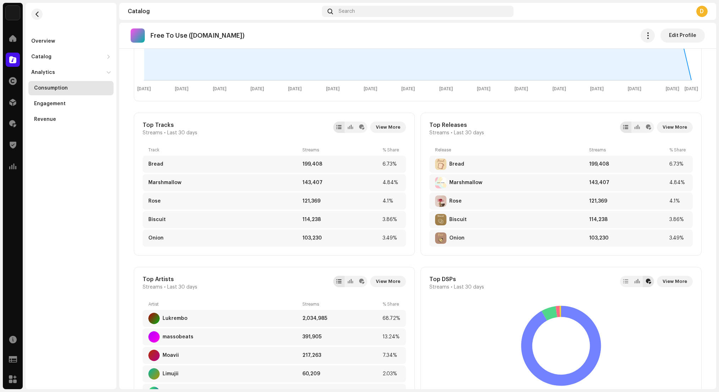
click at [39, 16] on span "button" at bounding box center [36, 14] width 5 height 6
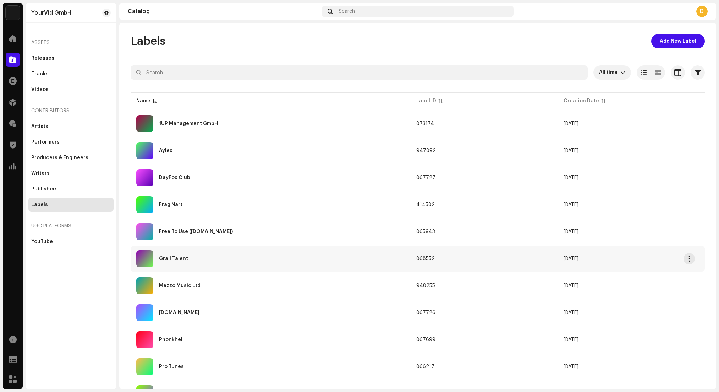
click at [197, 253] on div "Grail Talent" at bounding box center [270, 258] width 269 height 17
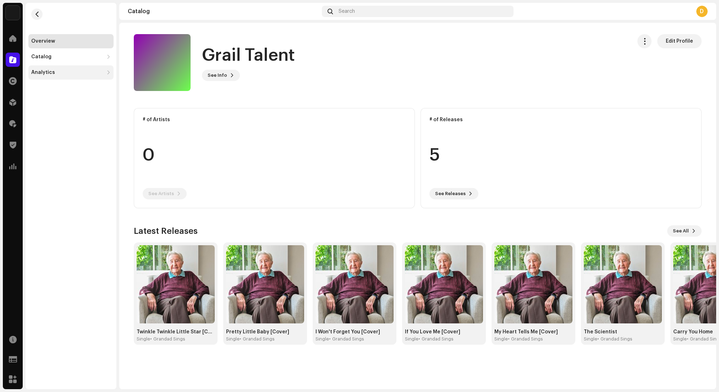
click at [71, 69] on div "Analytics" at bounding box center [70, 72] width 85 height 14
click at [54, 86] on div "Consumption" at bounding box center [51, 88] width 34 height 6
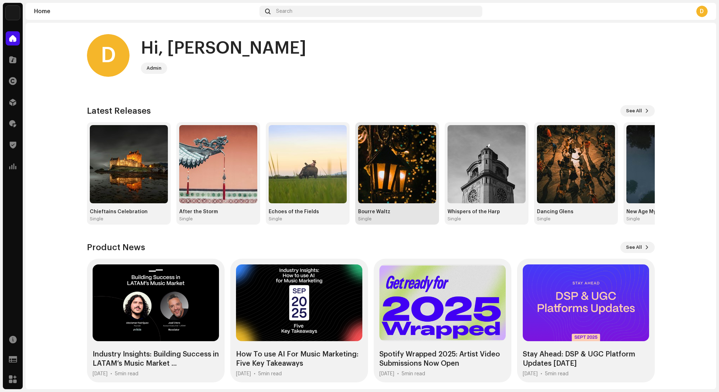
scroll to position [5, 0]
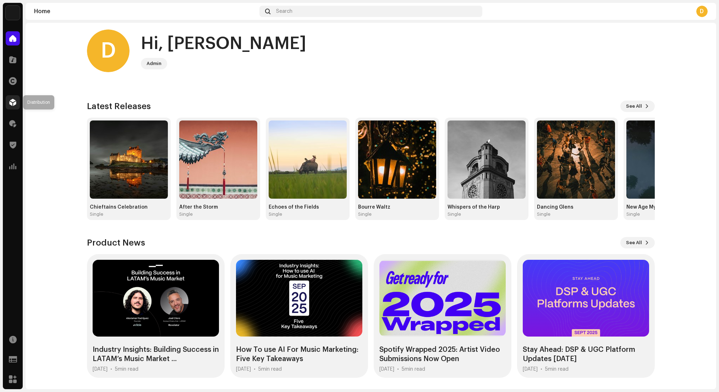
click at [15, 102] on span at bounding box center [12, 102] width 7 height 6
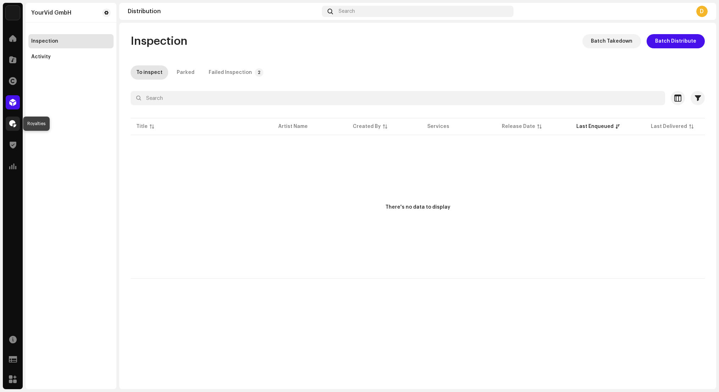
click at [17, 121] on div at bounding box center [13, 123] width 14 height 14
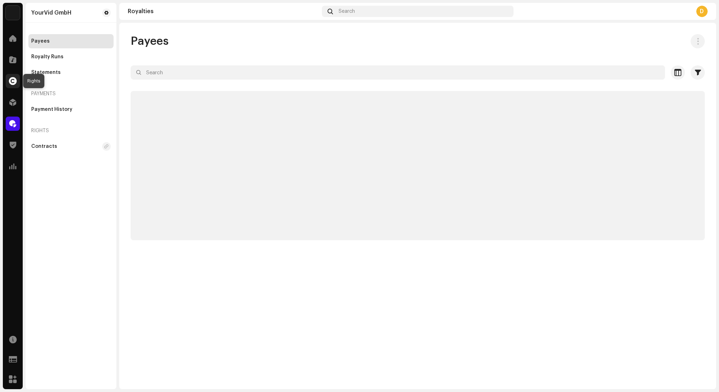
click at [10, 82] on span at bounding box center [13, 81] width 8 height 6
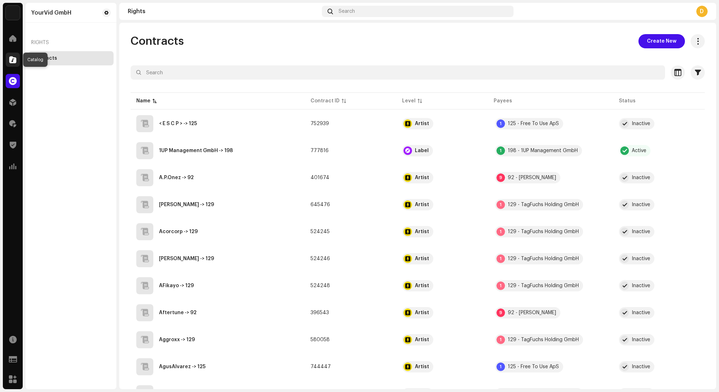
click at [12, 54] on div at bounding box center [13, 60] width 14 height 14
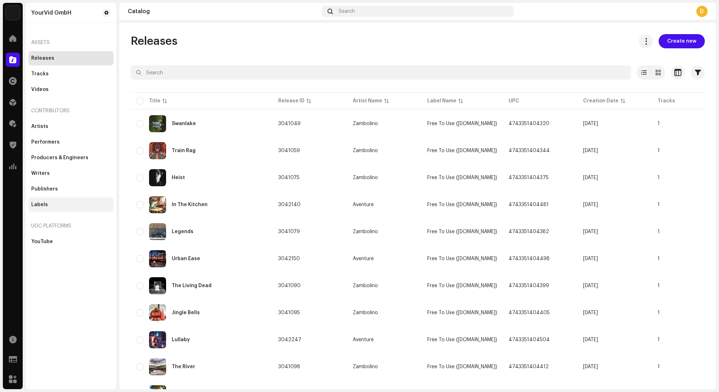
click at [50, 207] on div "Labels" at bounding box center [70, 204] width 85 height 14
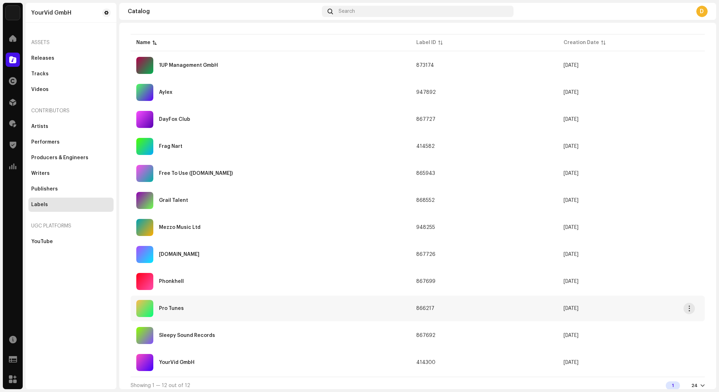
scroll to position [40, 0]
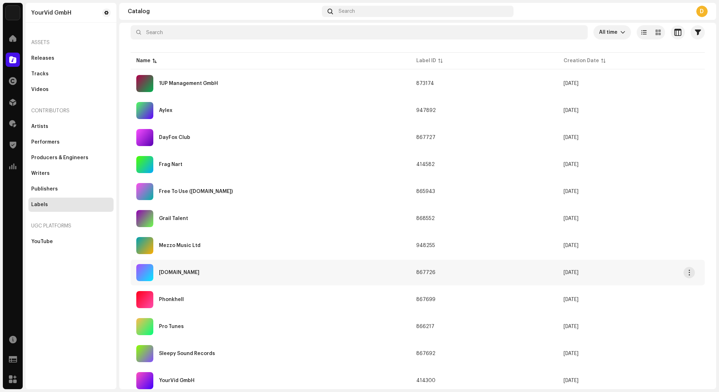
click at [247, 275] on div "[DOMAIN_NAME]" at bounding box center [270, 272] width 269 height 17
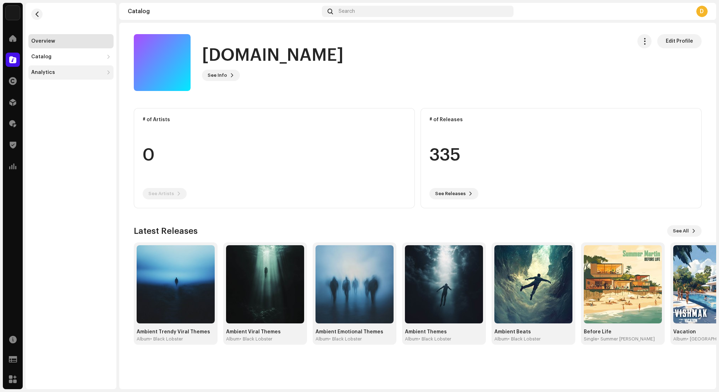
click at [39, 71] on div "Analytics" at bounding box center [43, 73] width 24 height 6
click at [65, 90] on div "Consumption" at bounding box center [51, 88] width 34 height 6
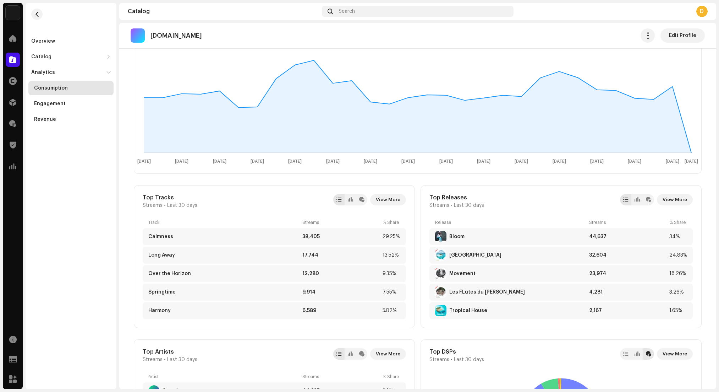
scroll to position [163, 0]
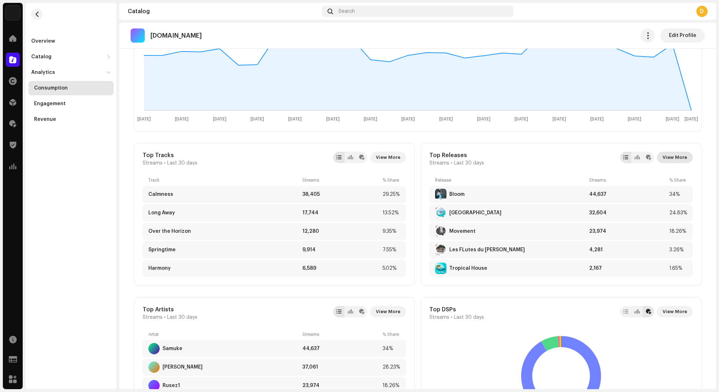
click at [673, 158] on span "View More" at bounding box center [675, 157] width 24 height 14
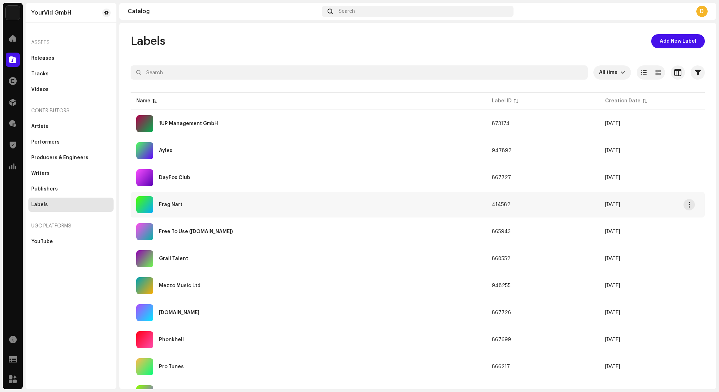
scroll to position [63, 0]
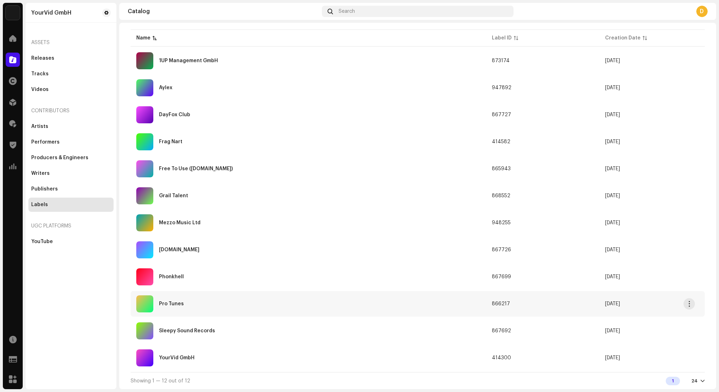
click at [210, 305] on div "Pro Tunes" at bounding box center [308, 303] width 344 height 17
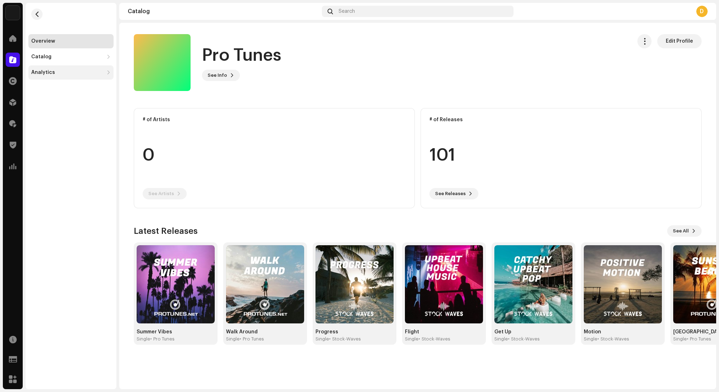
click at [55, 66] on div "Analytics" at bounding box center [70, 72] width 85 height 14
click at [58, 91] on div "Consumption" at bounding box center [70, 88] width 85 height 14
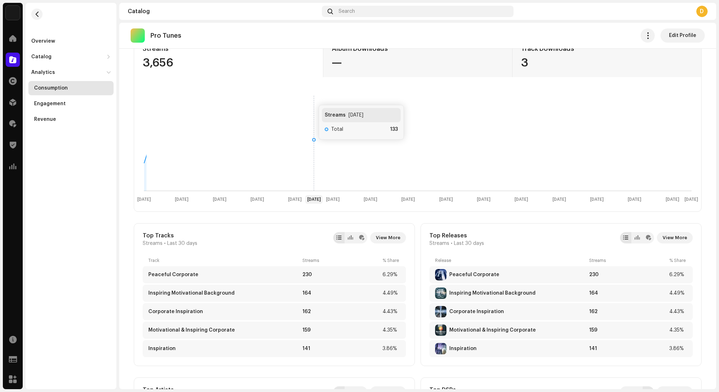
scroll to position [125, 0]
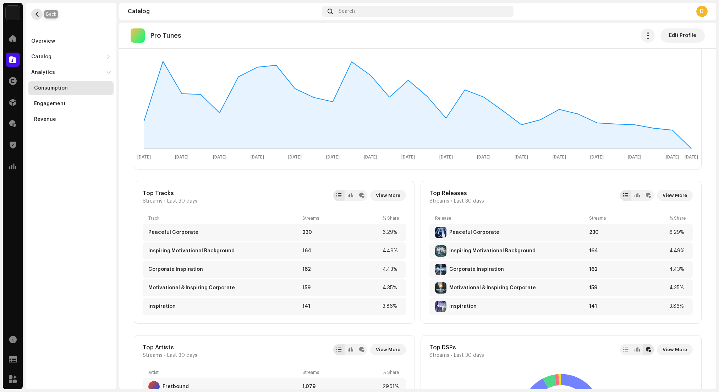
click at [37, 10] on button "button" at bounding box center [36, 14] width 11 height 11
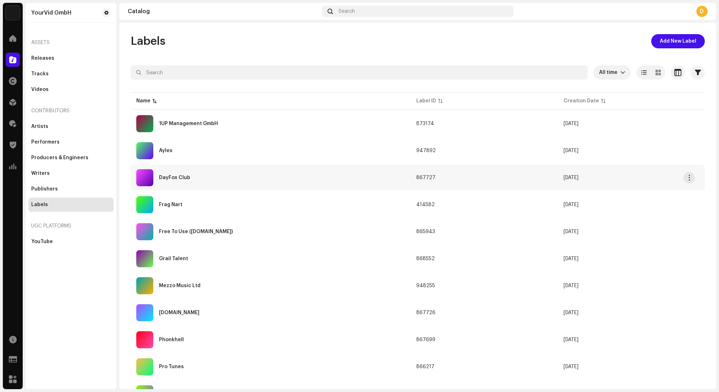
click at [208, 180] on div "DayFox Club" at bounding box center [270, 177] width 269 height 17
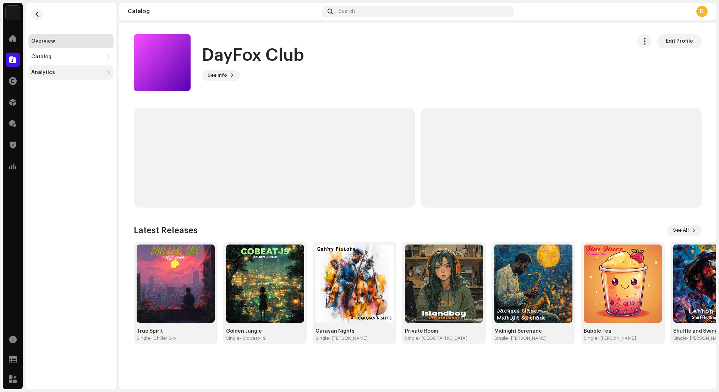
click at [64, 78] on div "Analytics" at bounding box center [70, 72] width 85 height 14
click at [54, 88] on div "Consumption" at bounding box center [51, 88] width 34 height 6
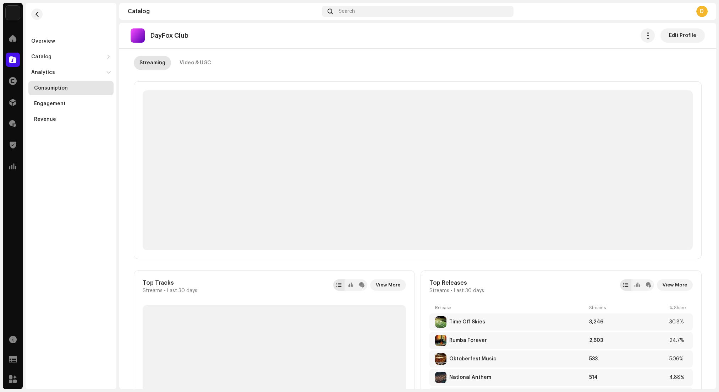
scroll to position [122, 0]
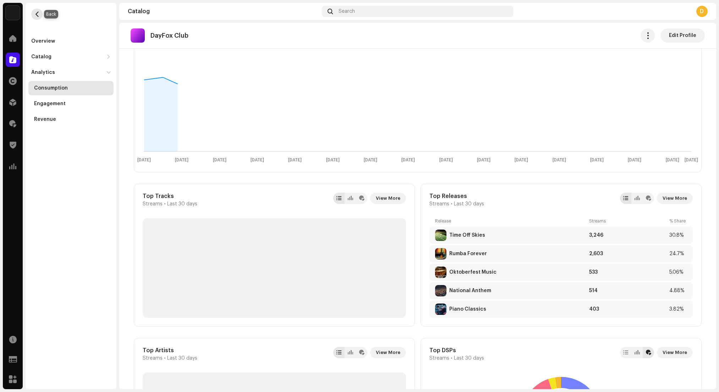
click at [40, 13] on button "button" at bounding box center [36, 14] width 11 height 11
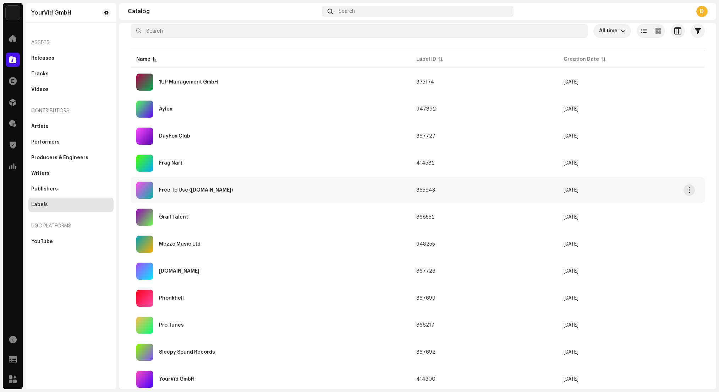
scroll to position [46, 0]
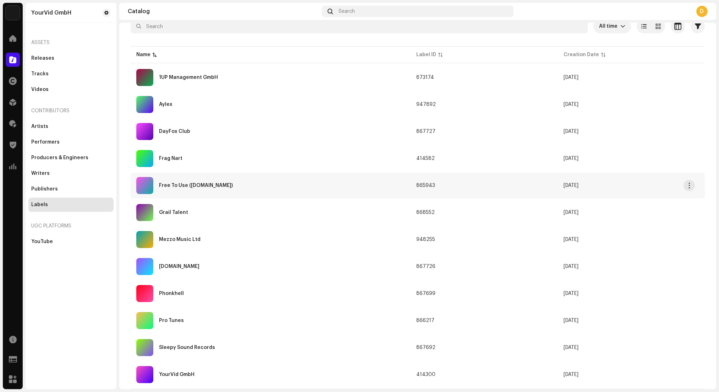
click at [275, 192] on div "Free To Use ([DOMAIN_NAME])" at bounding box center [270, 185] width 269 height 17
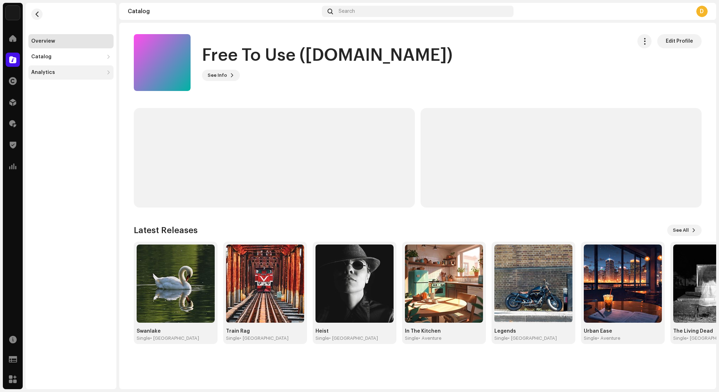
click at [48, 71] on div "Analytics" at bounding box center [43, 73] width 24 height 6
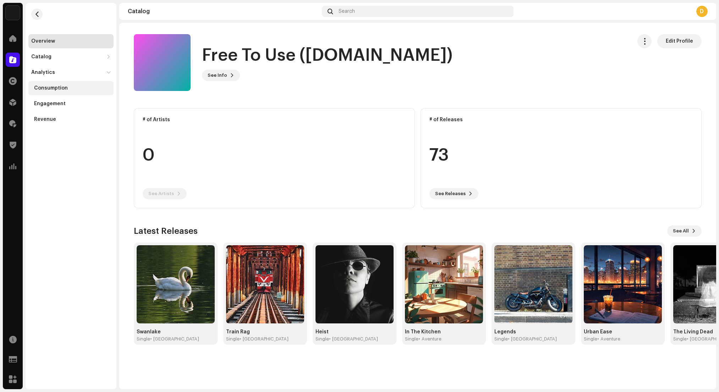
click at [64, 90] on div "Consumption" at bounding box center [51, 88] width 34 height 6
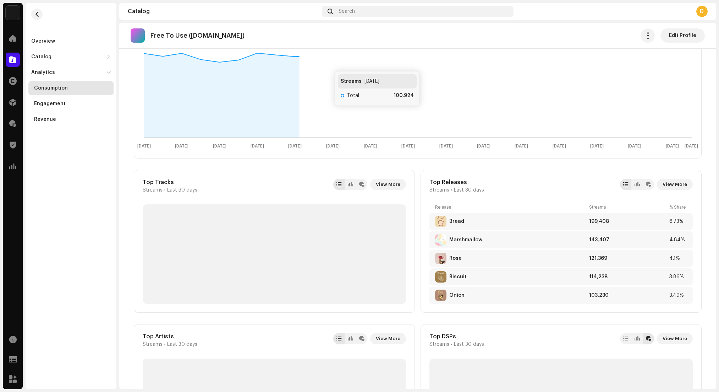
scroll to position [178, 0]
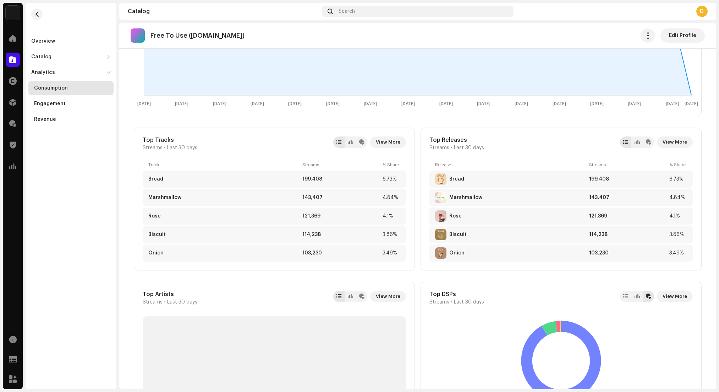
click at [668, 141] on span "View More" at bounding box center [675, 142] width 24 height 14
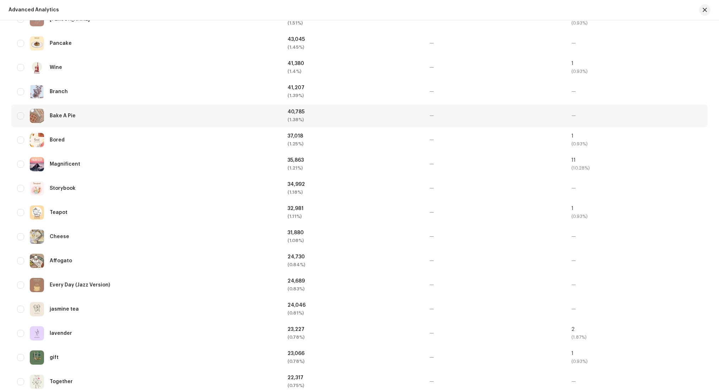
scroll to position [1158, 0]
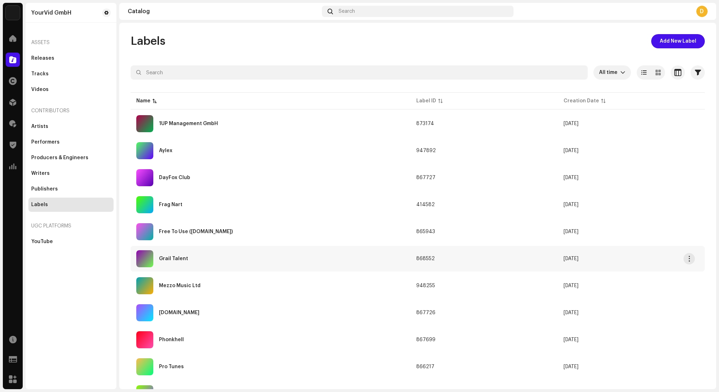
click at [253, 263] on div "Grail Talent" at bounding box center [270, 258] width 269 height 17
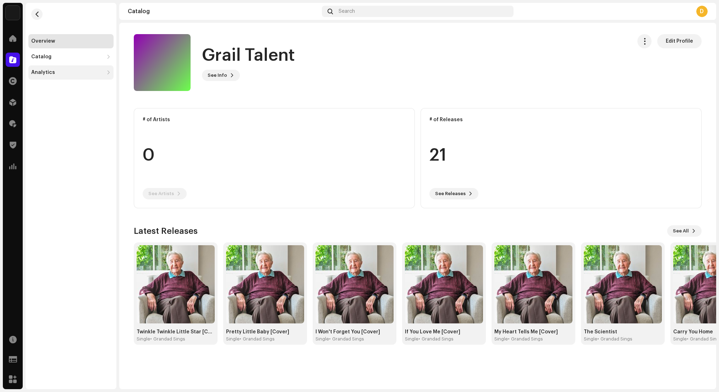
click at [55, 72] on div "Analytics" at bounding box center [67, 73] width 72 height 6
click at [63, 89] on div "Consumption" at bounding box center [51, 88] width 34 height 6
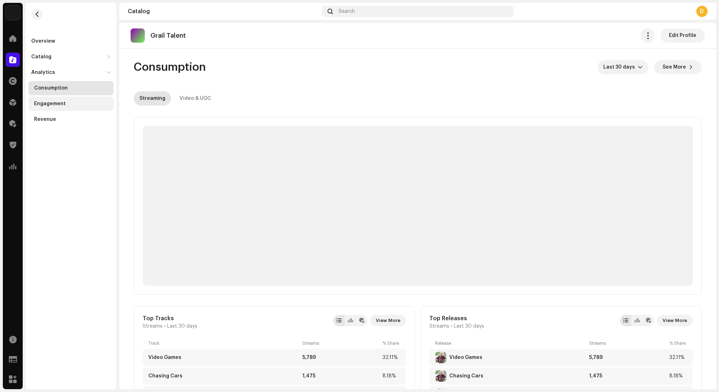
click at [63, 99] on div "Engagement" at bounding box center [70, 104] width 85 height 14
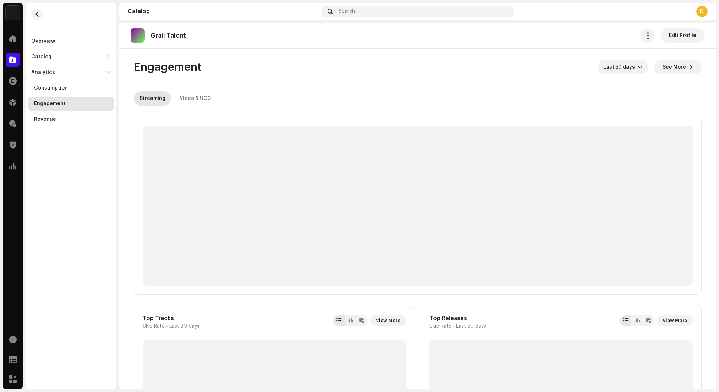
scroll to position [140, 0]
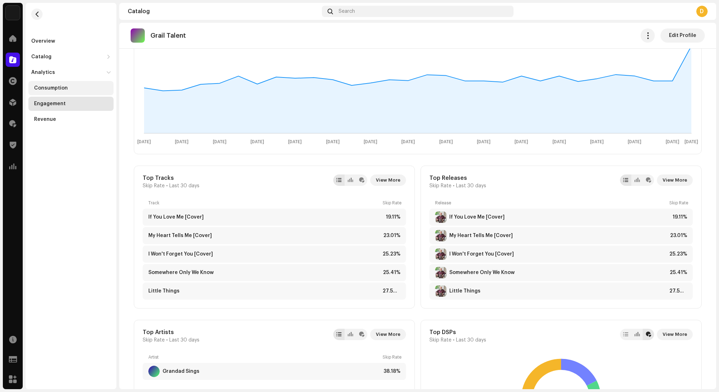
click at [64, 86] on div "Consumption" at bounding box center [51, 88] width 34 height 6
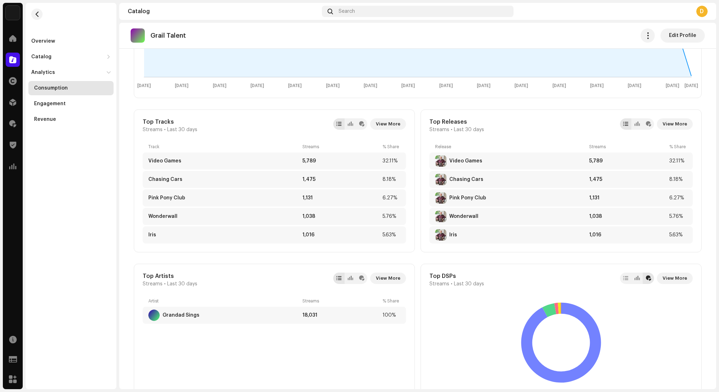
scroll to position [239, 0]
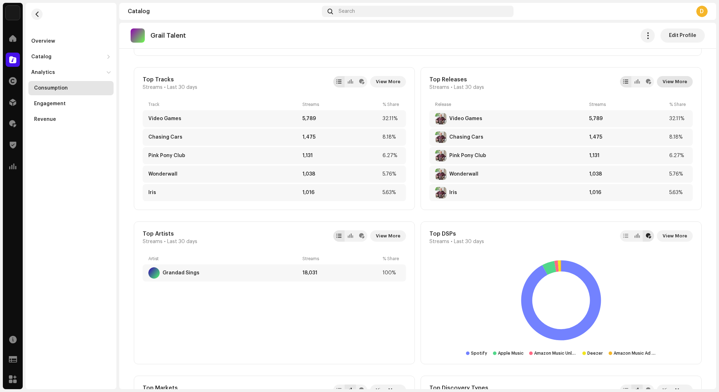
click at [679, 80] on span "View More" at bounding box center [675, 82] width 24 height 14
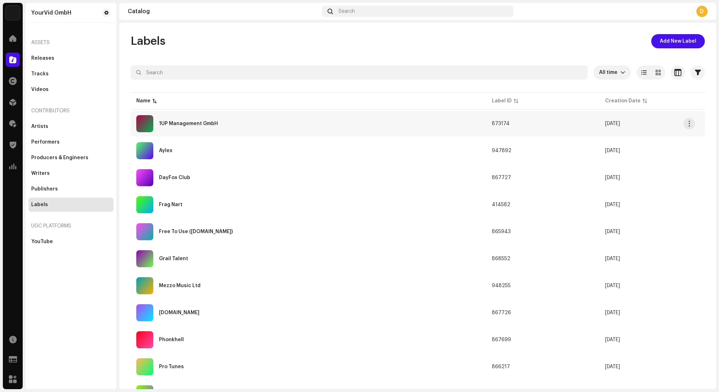
click at [297, 116] on div "1UP Management GmbH" at bounding box center [308, 123] width 344 height 17
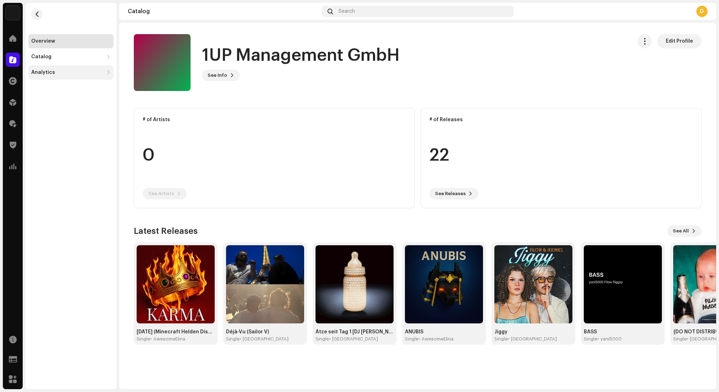
click at [49, 75] on div "Analytics" at bounding box center [70, 72] width 85 height 14
click at [51, 92] on div "Consumption" at bounding box center [70, 88] width 85 height 14
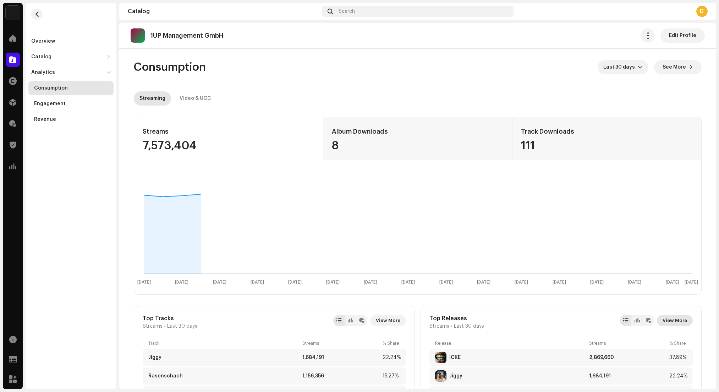
click at [684, 322] on span "View More" at bounding box center [675, 320] width 24 height 14
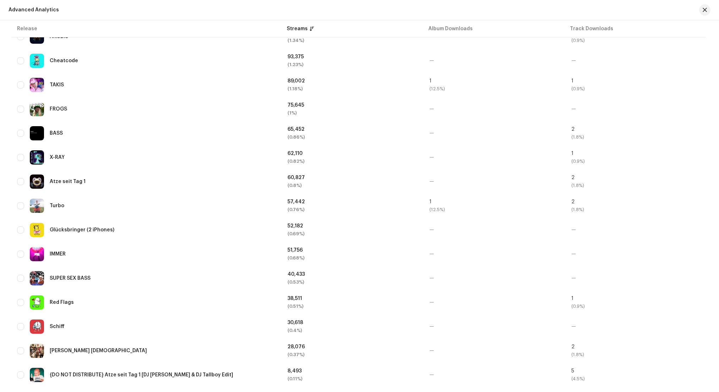
scroll to position [471, 0]
